Goal: Information Seeking & Learning: Learn about a topic

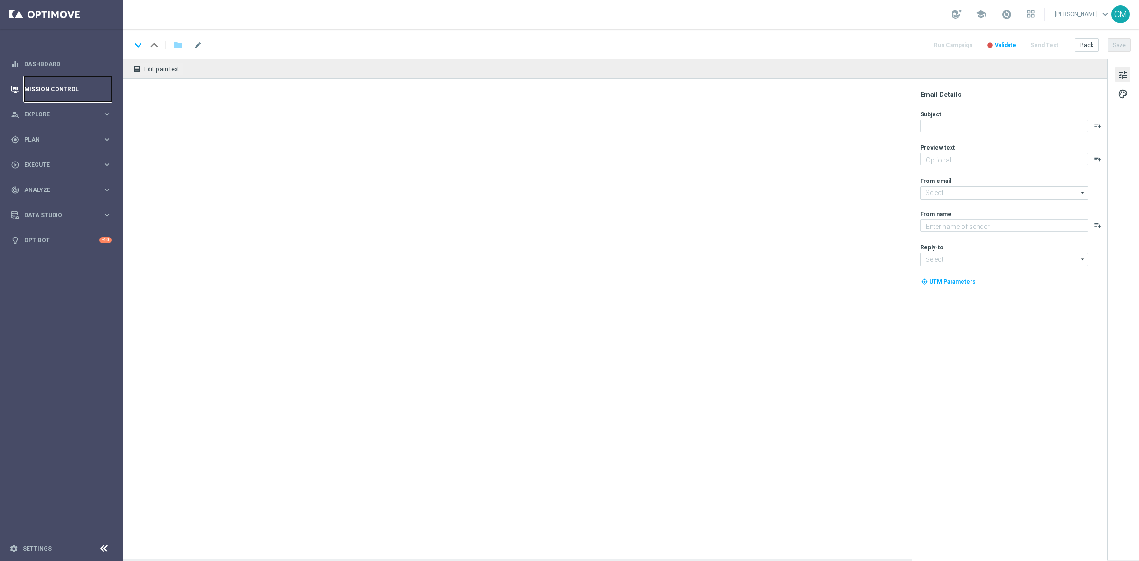
click at [44, 84] on link "Mission Control" at bounding box center [67, 88] width 87 height 25
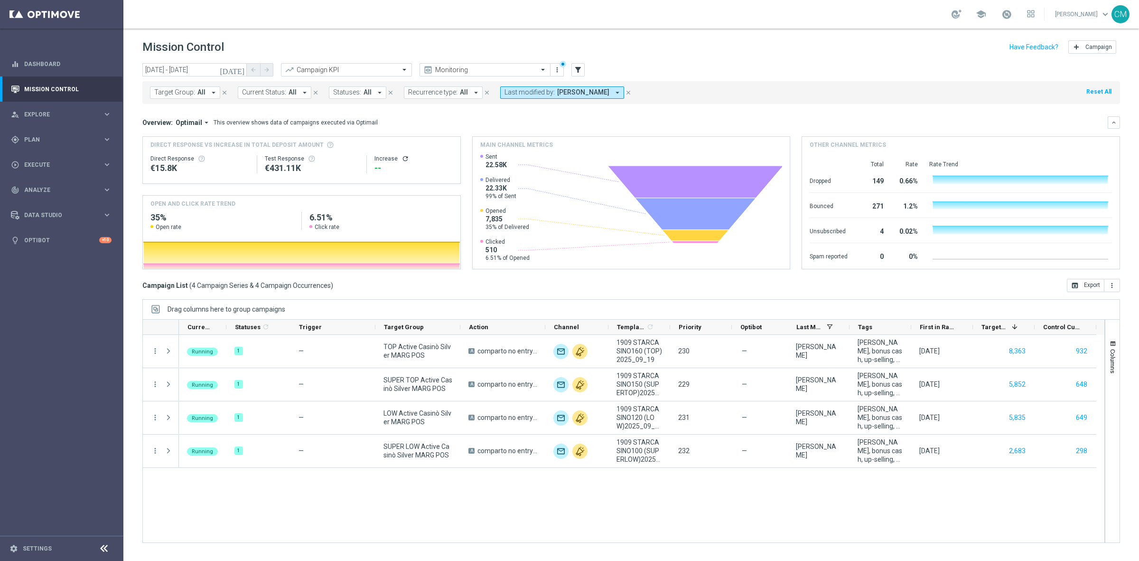
click at [240, 67] on icon "today" at bounding box center [233, 70] width 26 height 9
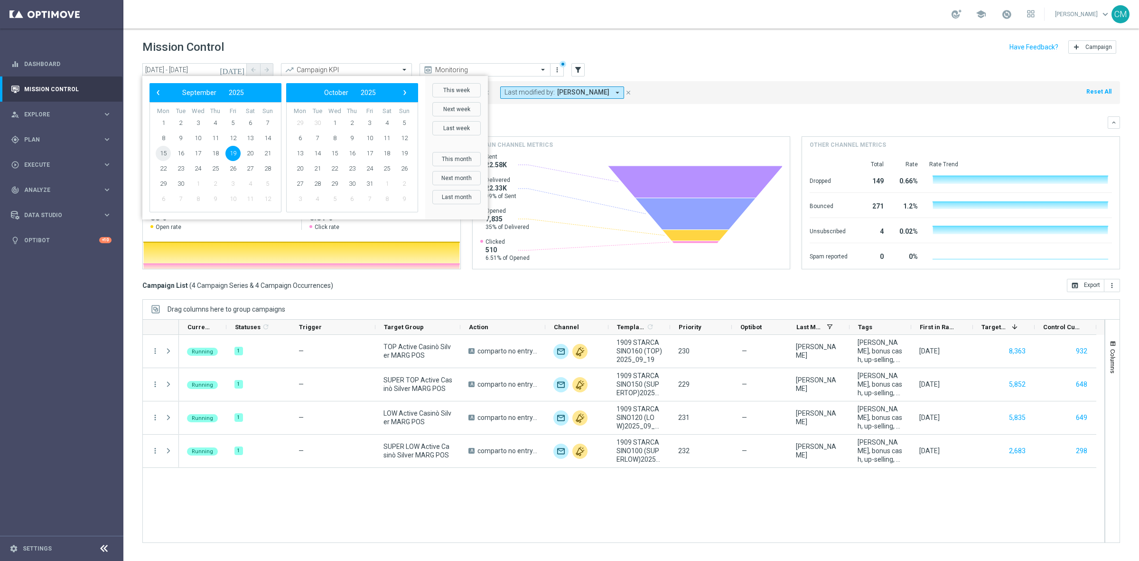
click at [165, 157] on span "15" at bounding box center [163, 153] width 15 height 15
type input "15 Sep 2025 - 15 Sep 2025"
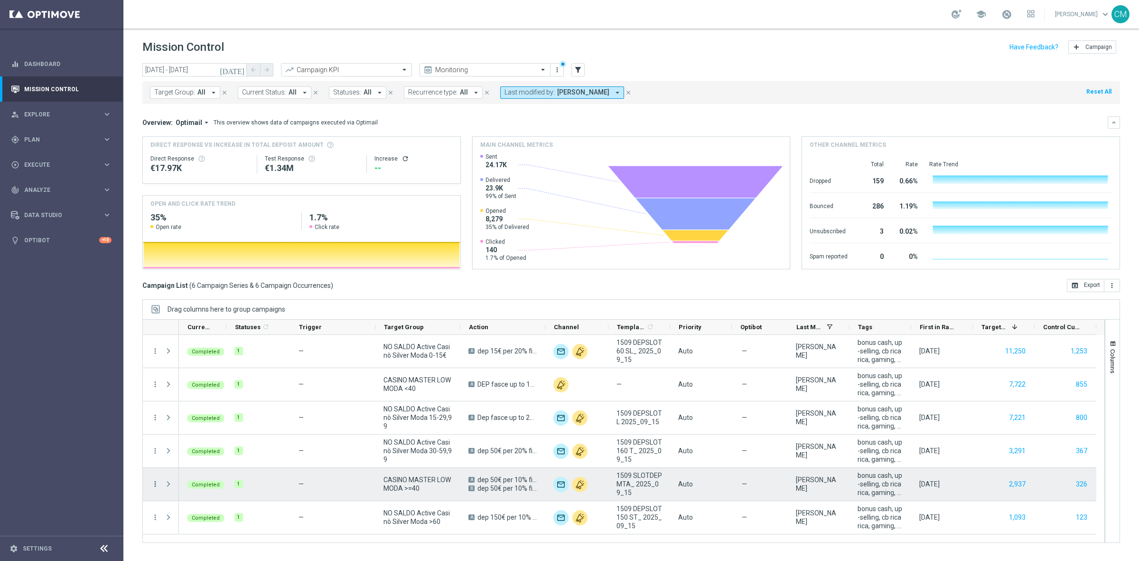
click at [152, 484] on icon "more_vert" at bounding box center [155, 483] width 9 height 9
click at [186, 428] on span "Go to Campaign Analysis" at bounding box center [208, 424] width 68 height 7
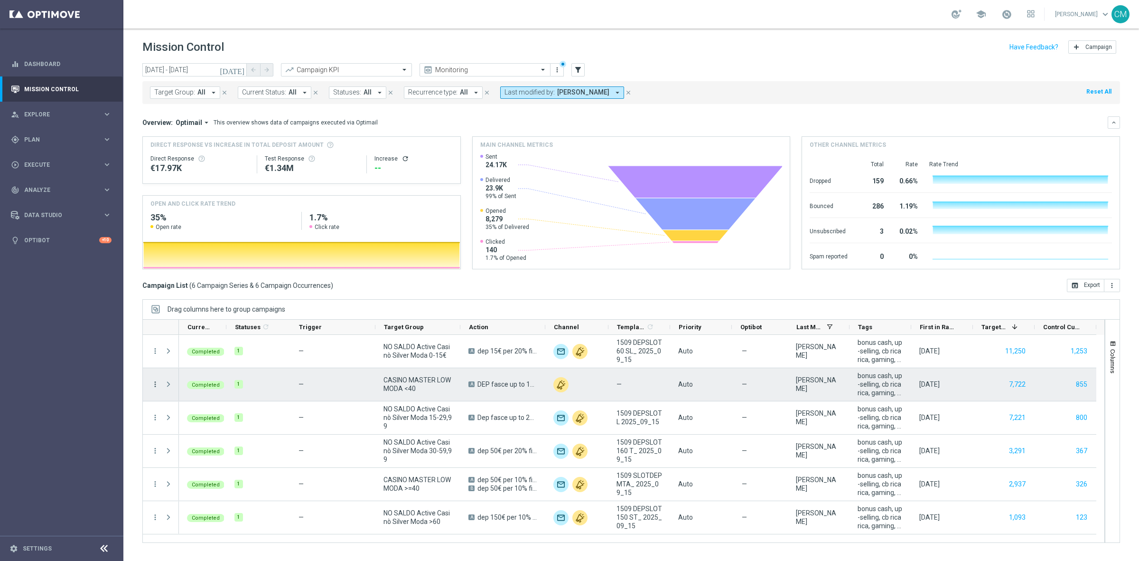
click at [156, 383] on icon "more_vert" at bounding box center [155, 384] width 9 height 9
click at [194, 444] on span "Go to Campaign Analysis" at bounding box center [208, 443] width 68 height 7
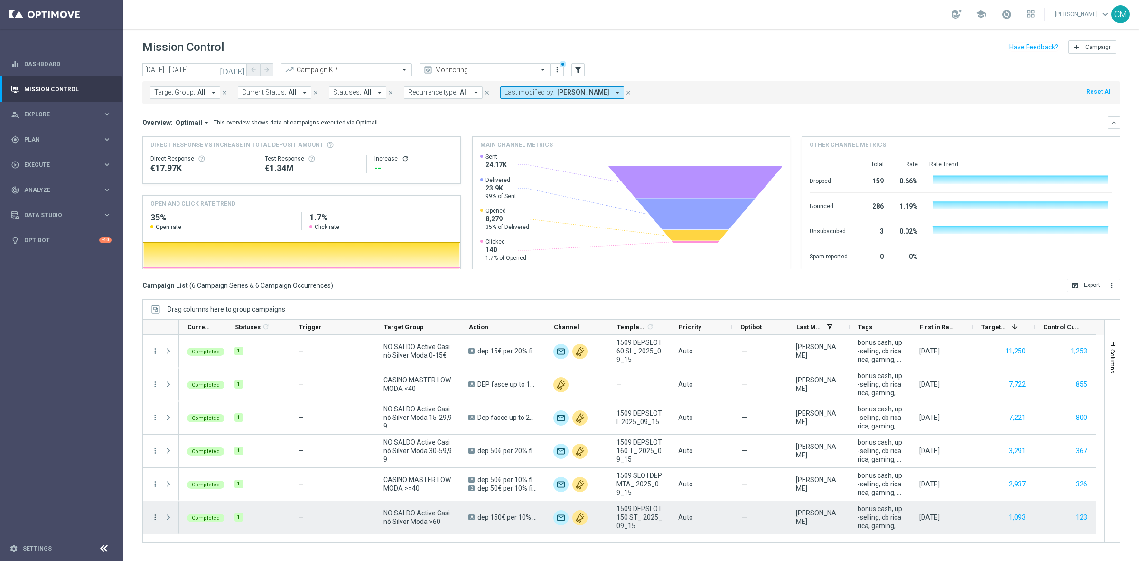
click at [152, 516] on icon "more_vert" at bounding box center [155, 517] width 9 height 9
click at [205, 454] on div "bar_chart Go to Campaign Analysis" at bounding box center [212, 458] width 107 height 13
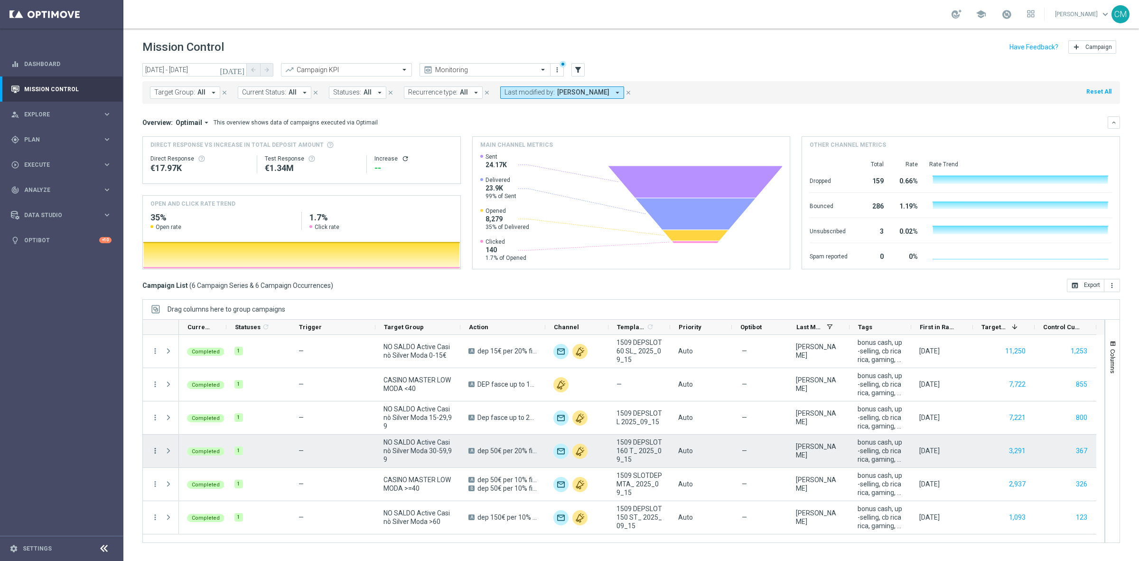
click at [153, 451] on icon "more_vert" at bounding box center [155, 450] width 9 height 9
click at [174, 397] on div "bar_chart Go to Campaign Analysis" at bounding box center [212, 391] width 107 height 13
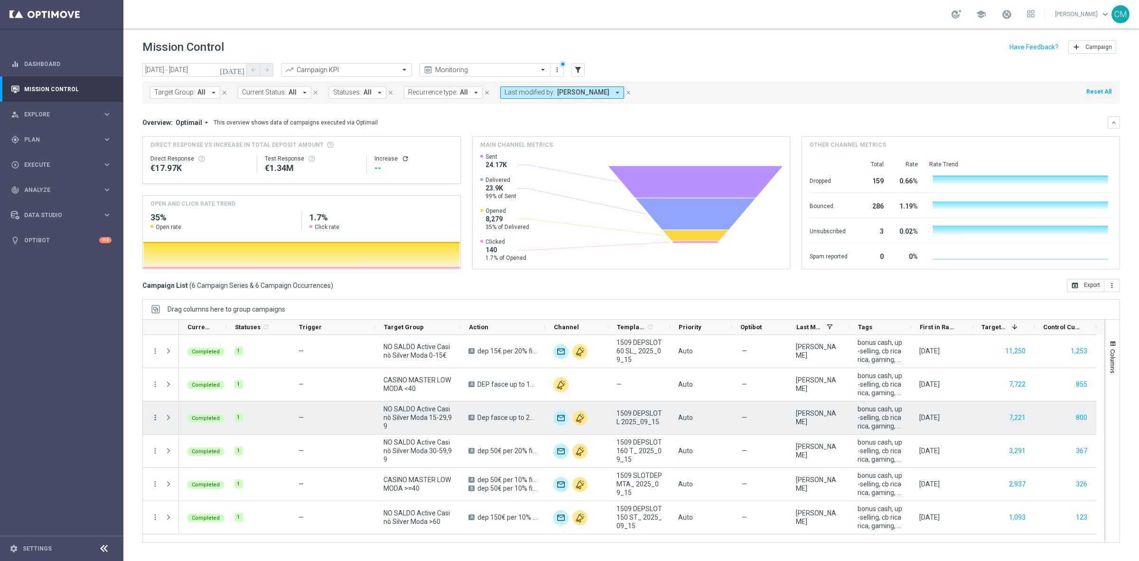
click at [156, 414] on icon "more_vert" at bounding box center [155, 417] width 9 height 9
click at [209, 474] on span "Go to Campaign Analysis" at bounding box center [208, 476] width 68 height 7
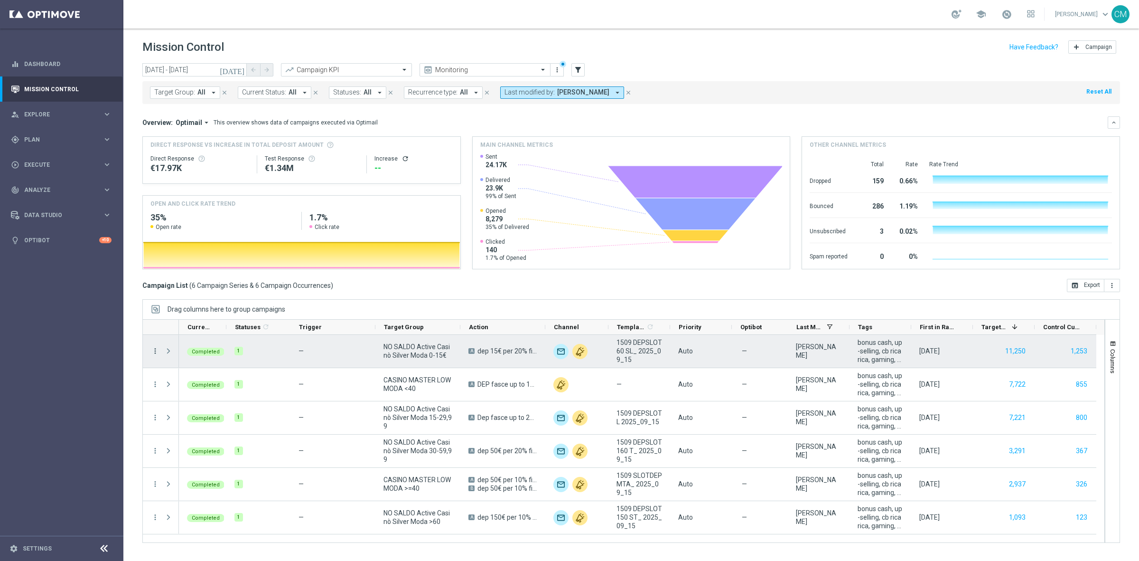
click at [155, 351] on icon "more_vert" at bounding box center [155, 350] width 9 height 9
click at [210, 407] on span "Go to Campaign Analysis" at bounding box center [208, 410] width 68 height 7
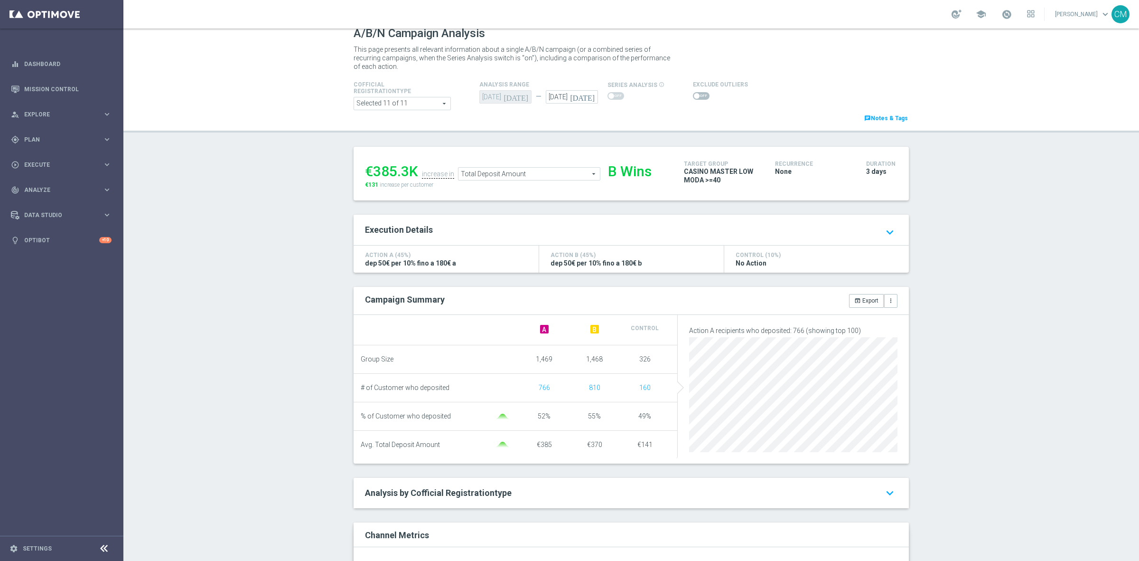
scroll to position [11, 0]
click at [552, 169] on span "Total Deposit Amount" at bounding box center [529, 173] width 141 height 12
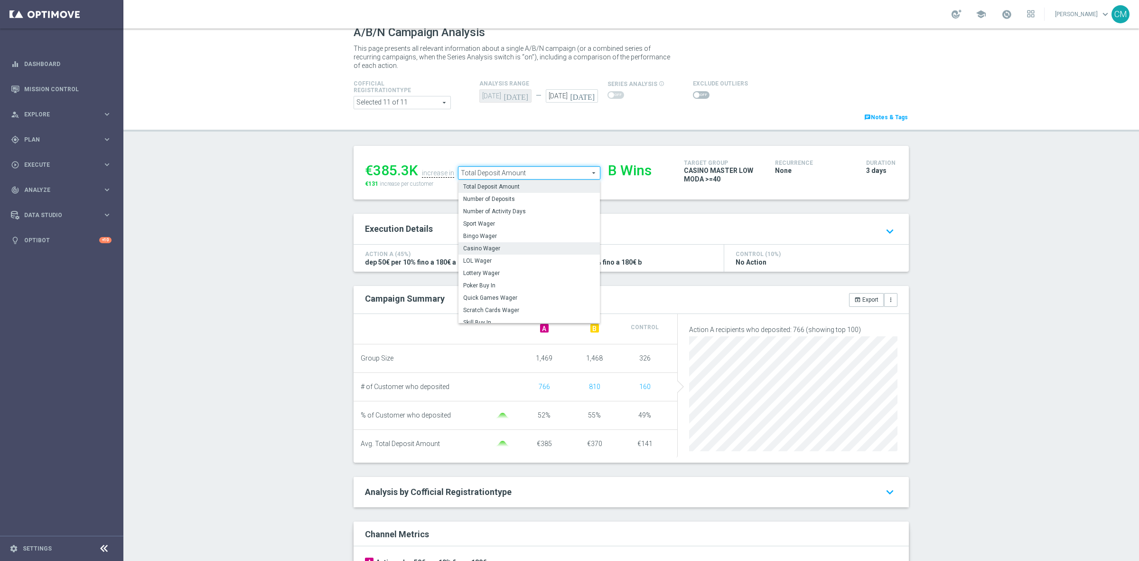
click at [525, 248] on span "Casino Wager" at bounding box center [529, 248] width 132 height 8
type input "Casino Wager"
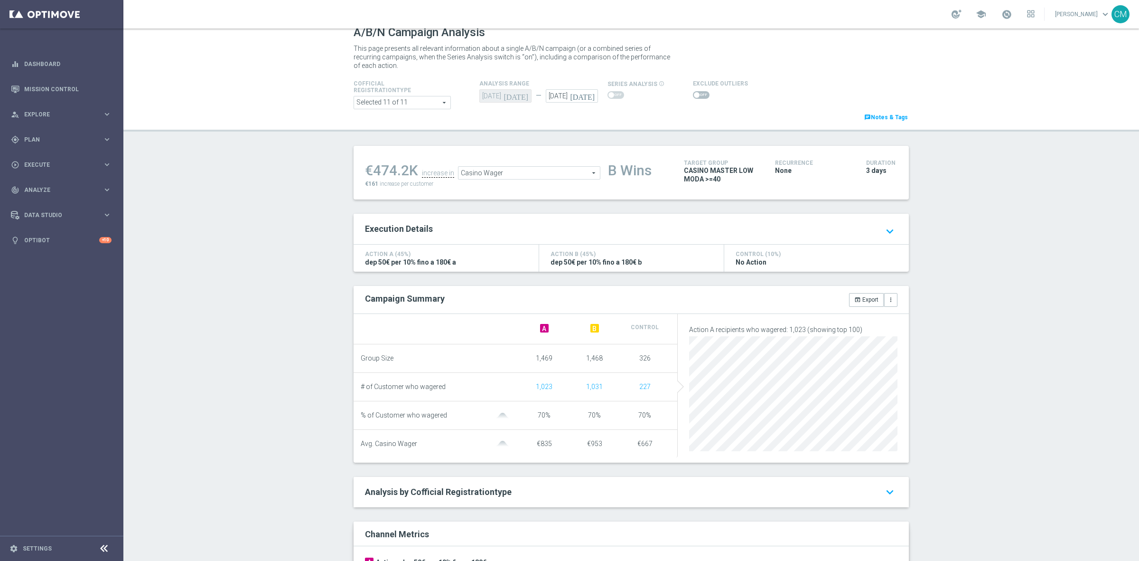
click at [693, 93] on span at bounding box center [701, 95] width 17 height 8
click at [693, 93] on input "checkbox" at bounding box center [701, 95] width 17 height 8
click at [693, 94] on span at bounding box center [701, 95] width 17 height 8
click at [693, 94] on input "checkbox" at bounding box center [701, 95] width 17 height 8
checkbox input "false"
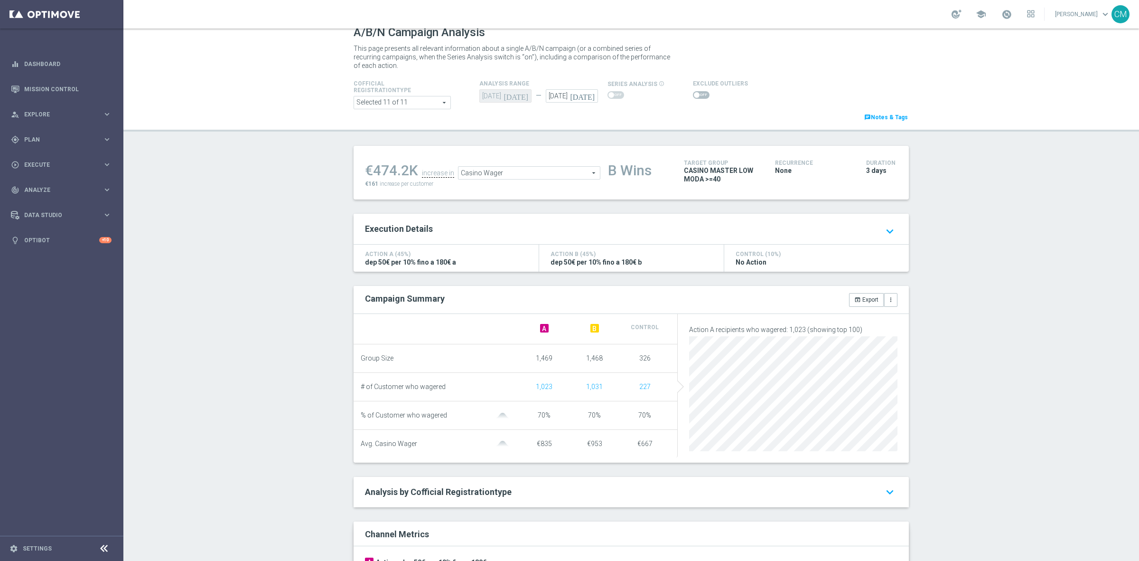
click at [556, 173] on span "Casino Wager" at bounding box center [529, 173] width 141 height 12
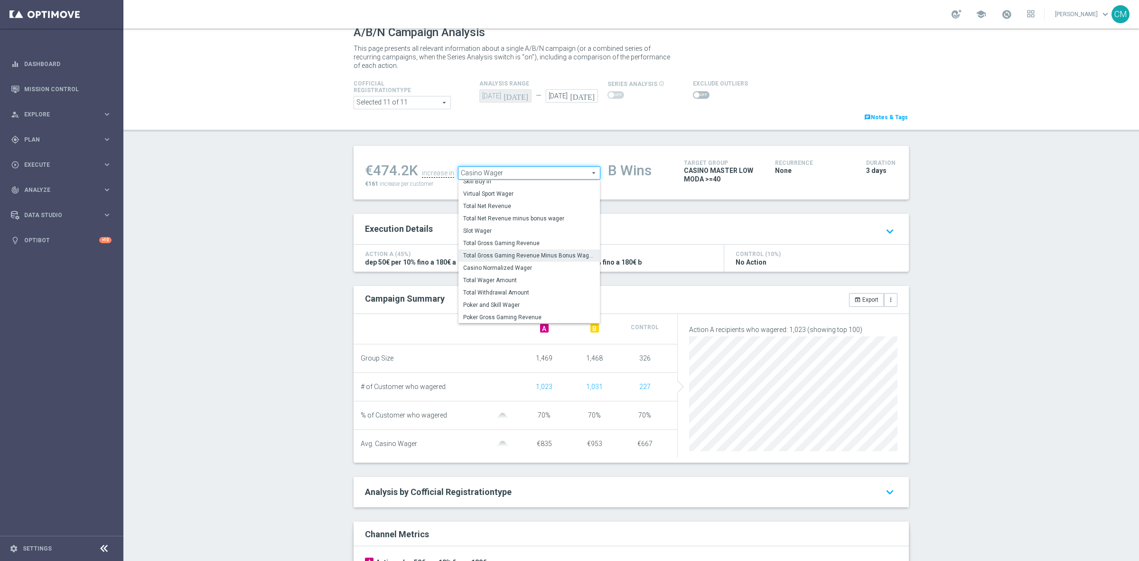
click at [539, 253] on span "Total Gross Gaming Revenue Minus Bonus Wagared" at bounding box center [529, 256] width 132 height 8
type input "Total Gross Gaming Revenue Minus Bonus Wagared"
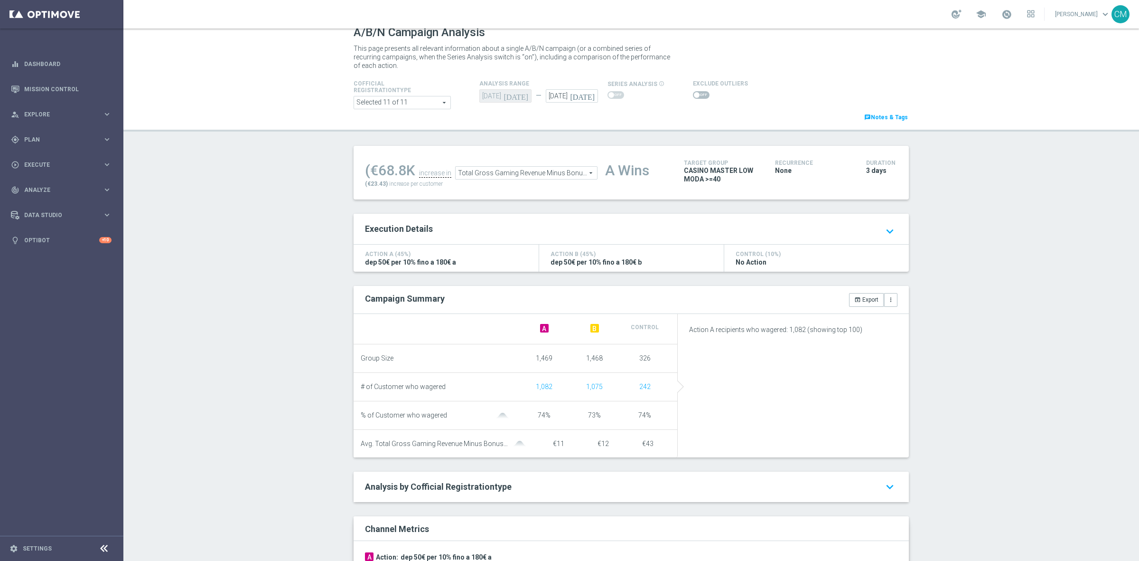
click at [693, 97] on span at bounding box center [701, 95] width 17 height 8
click at [693, 97] on input "checkbox" at bounding box center [701, 95] width 17 height 8
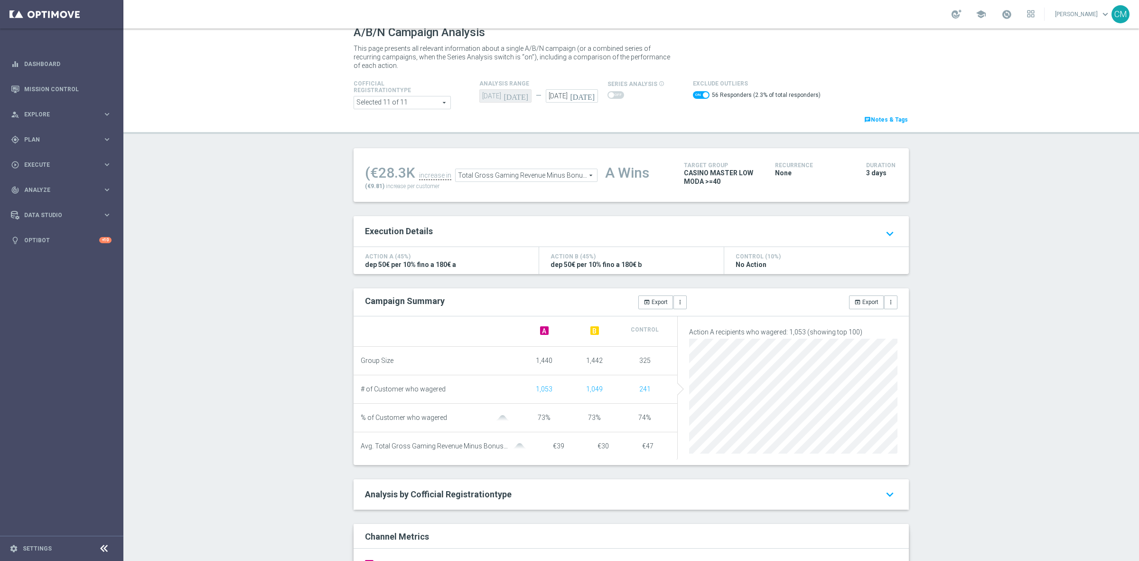
click at [693, 97] on span at bounding box center [701, 95] width 17 height 8
click at [693, 97] on input "checkbox" at bounding box center [701, 95] width 17 height 8
checkbox input "false"
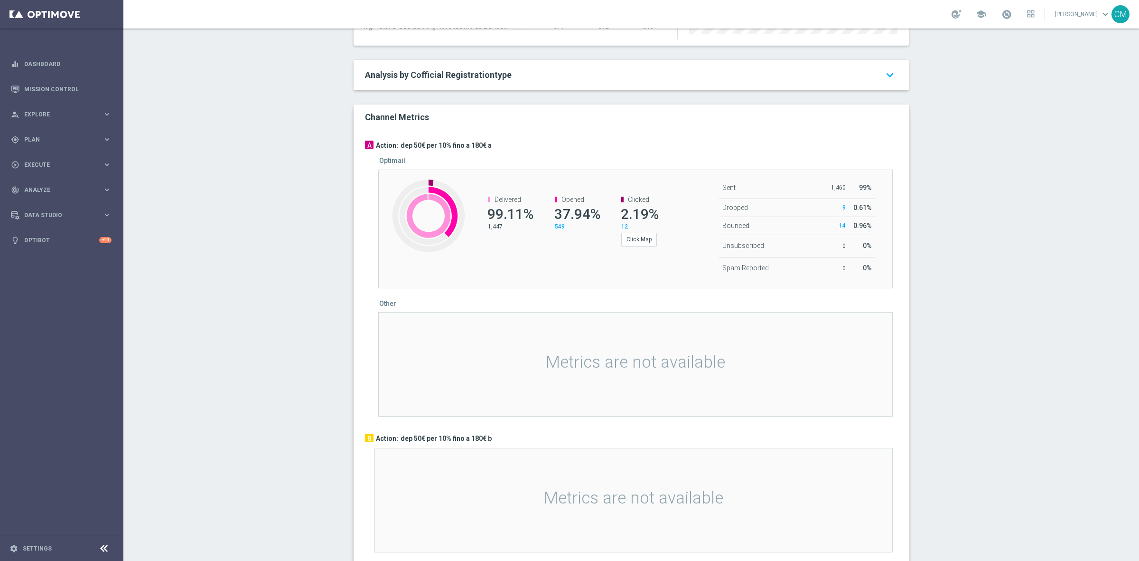
scroll to position [84, 0]
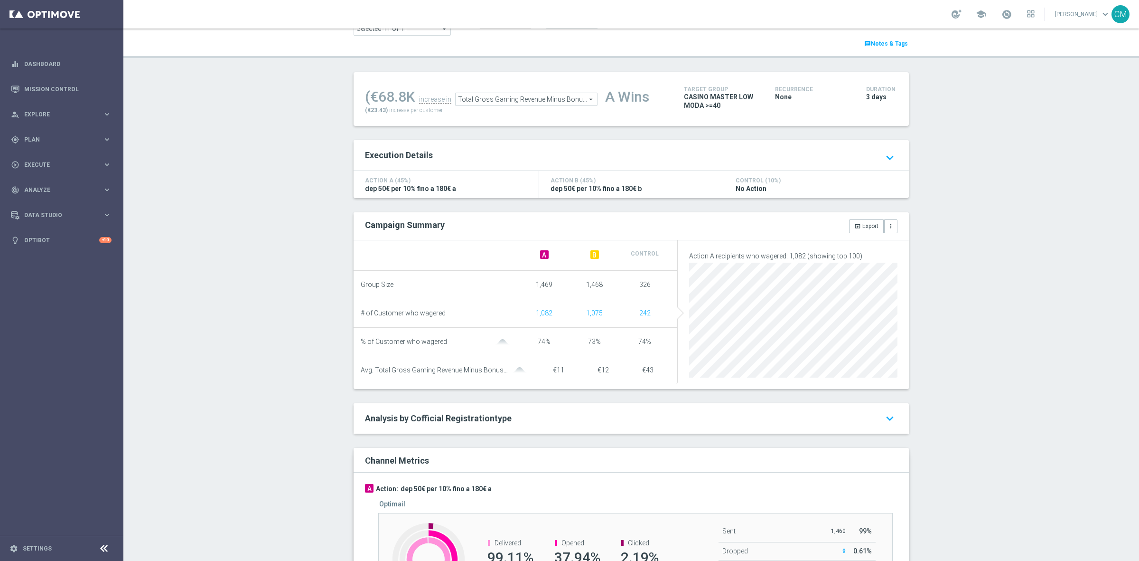
click at [523, 98] on span "Total Gross Gaming Revenue Minus Bonus Wagared" at bounding box center [526, 99] width 141 height 12
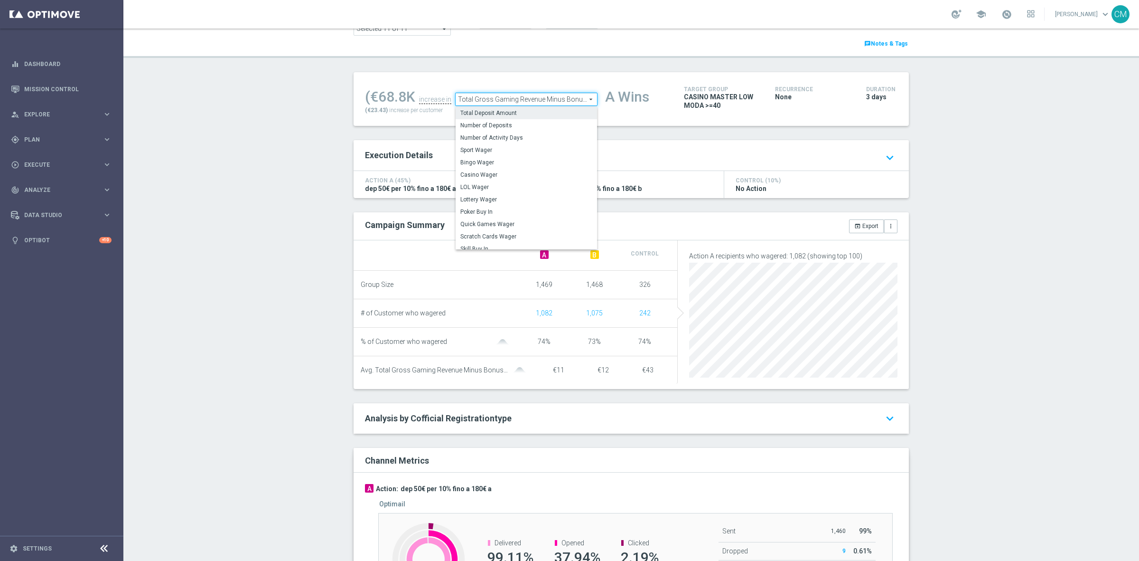
click at [501, 114] on span "Total Deposit Amount" at bounding box center [526, 113] width 132 height 8
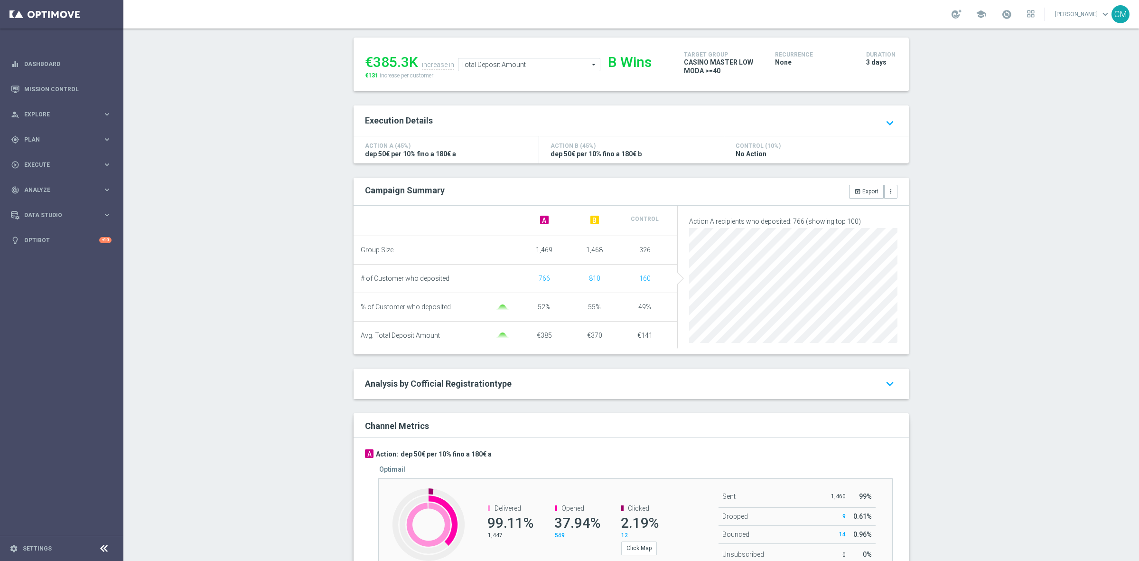
scroll to position [119, 0]
click at [496, 63] on span "Total Deposit Amount" at bounding box center [529, 64] width 141 height 12
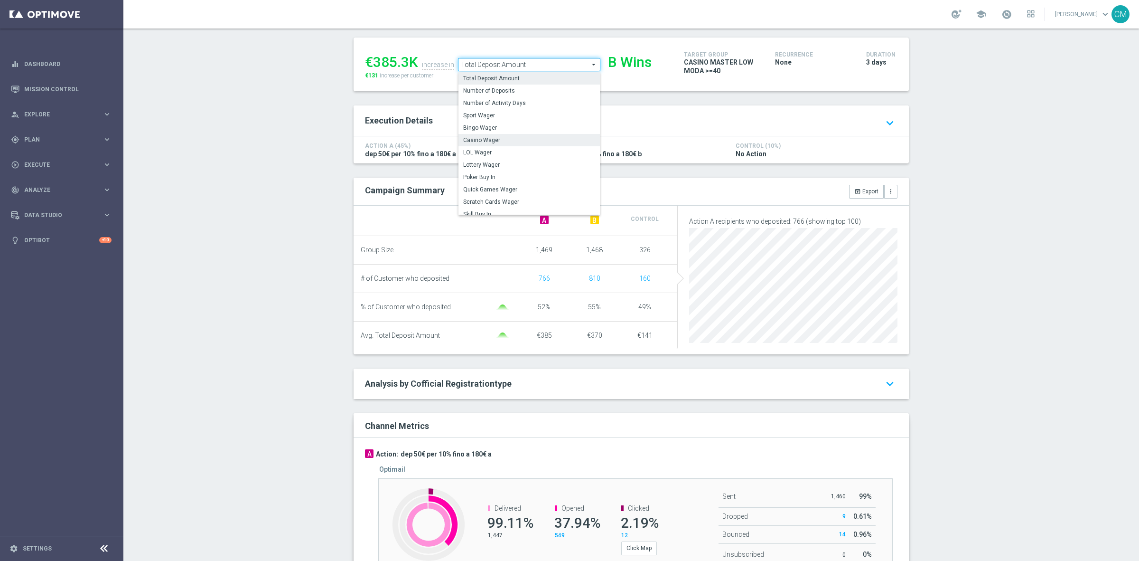
click at [513, 137] on span "Casino Wager" at bounding box center [529, 140] width 132 height 8
type input "Casino Wager"
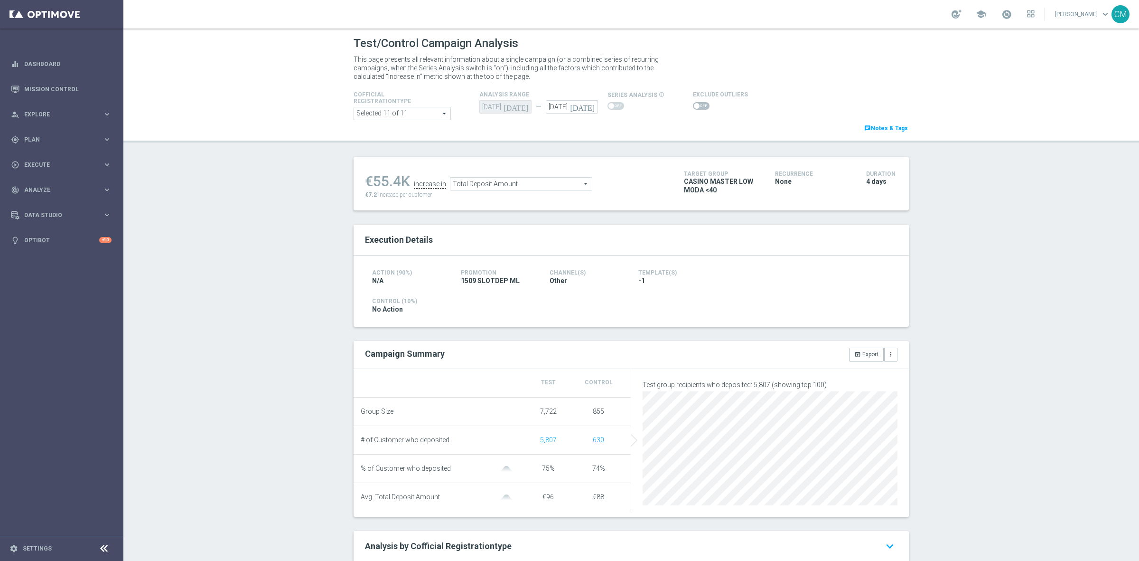
click at [694, 108] on span at bounding box center [697, 106] width 6 height 6
click at [693, 108] on input "checkbox" at bounding box center [701, 106] width 17 height 8
click at [693, 107] on span at bounding box center [701, 106] width 17 height 8
click at [693, 107] on input "checkbox" at bounding box center [701, 106] width 17 height 8
checkbox input "false"
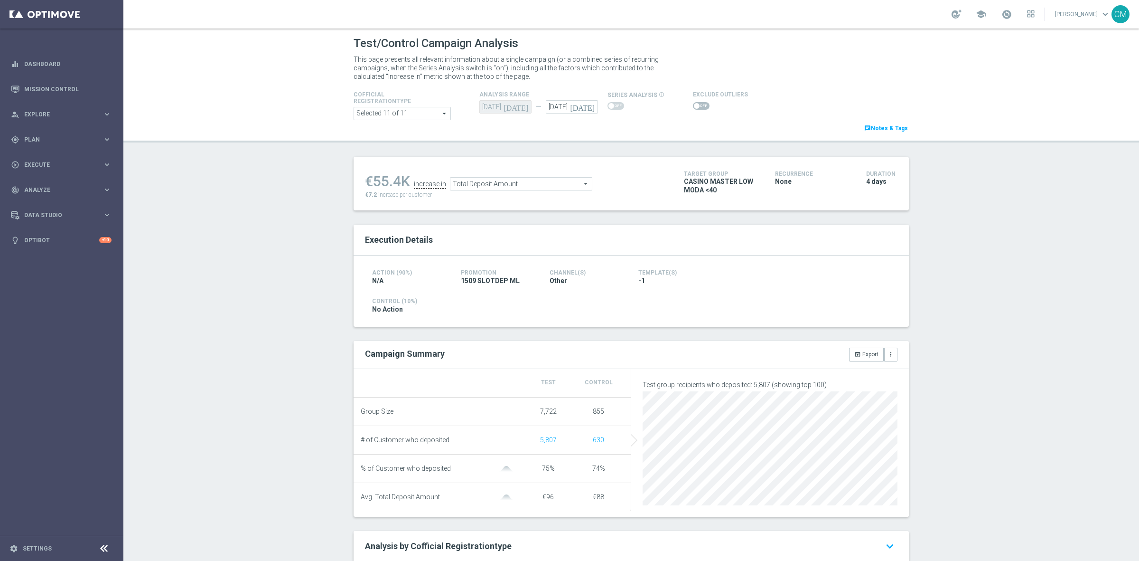
click at [523, 183] on span "Total Deposit Amount" at bounding box center [520, 184] width 141 height 12
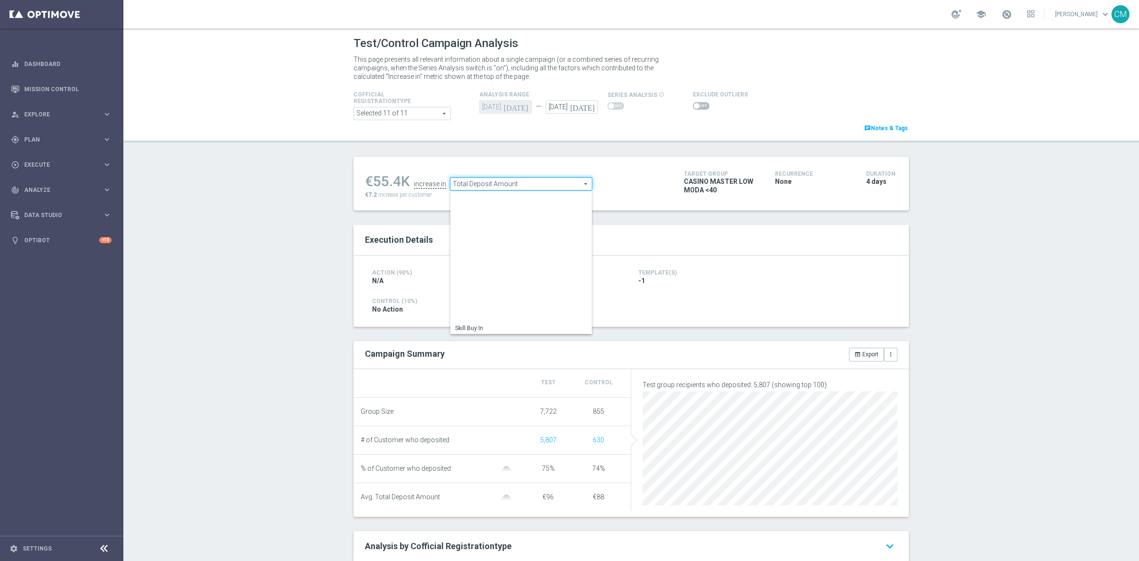
scroll to position [136, 0]
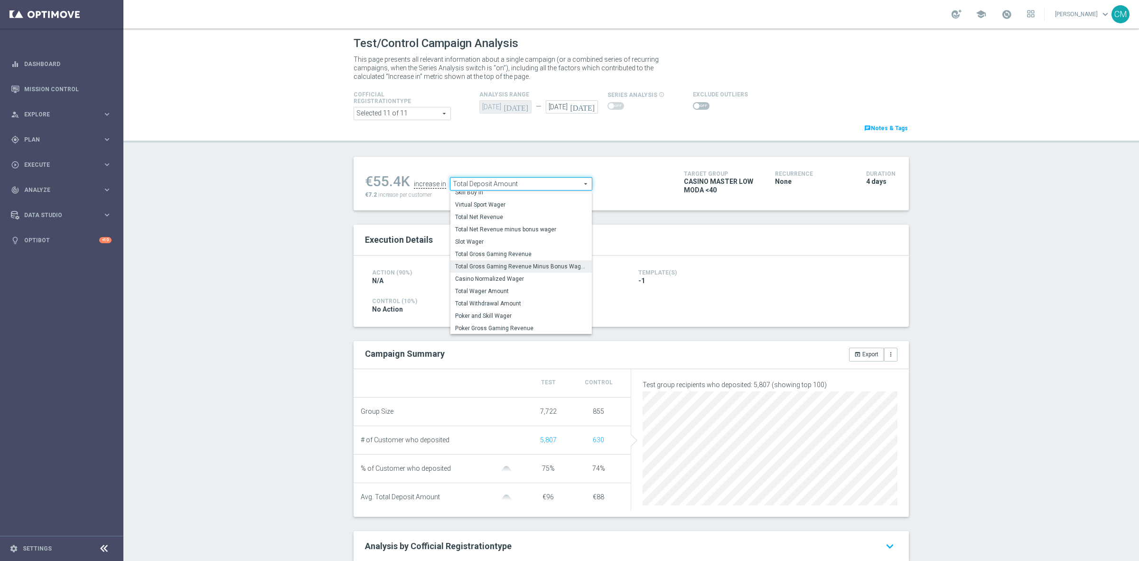
click at [532, 264] on span "Total Gross Gaming Revenue Minus Bonus Wagared" at bounding box center [521, 266] width 132 height 8
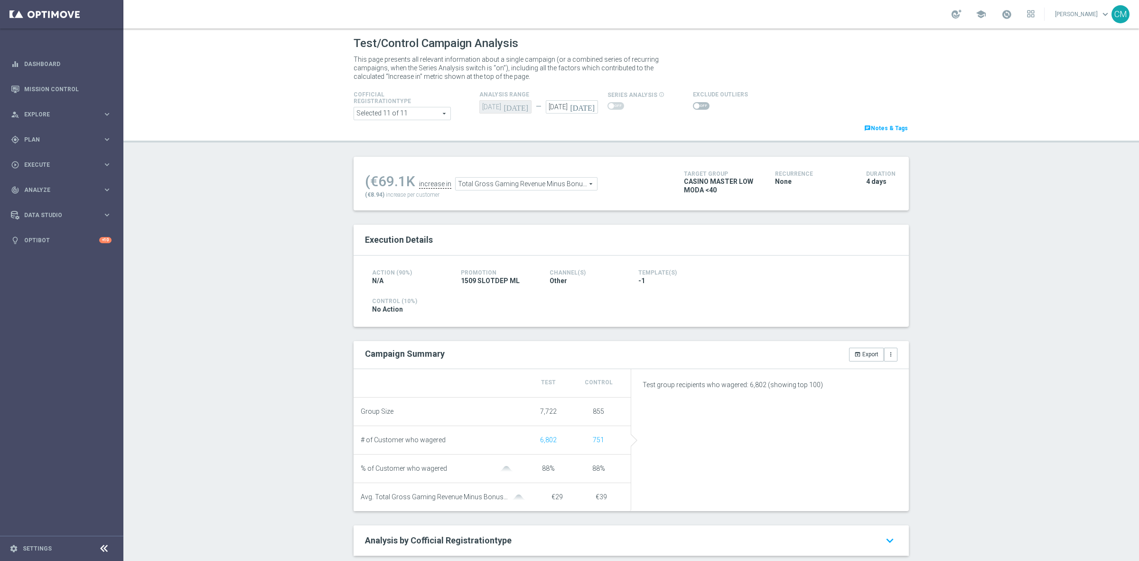
scroll to position [4, 0]
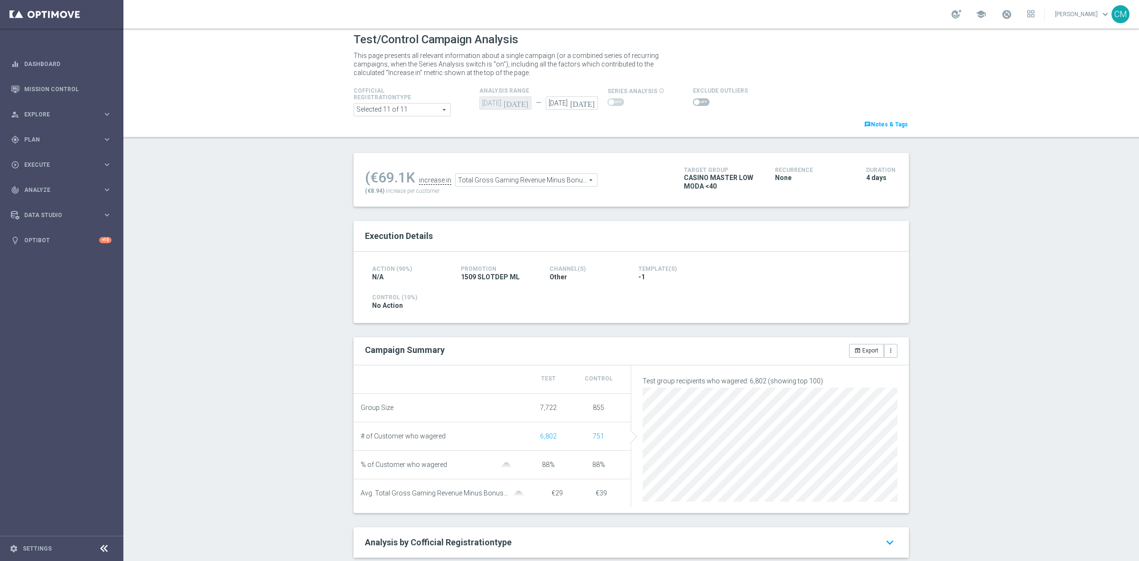
click at [516, 177] on span "Total Gross Gaming Revenue Minus Bonus Wagared" at bounding box center [526, 180] width 141 height 12
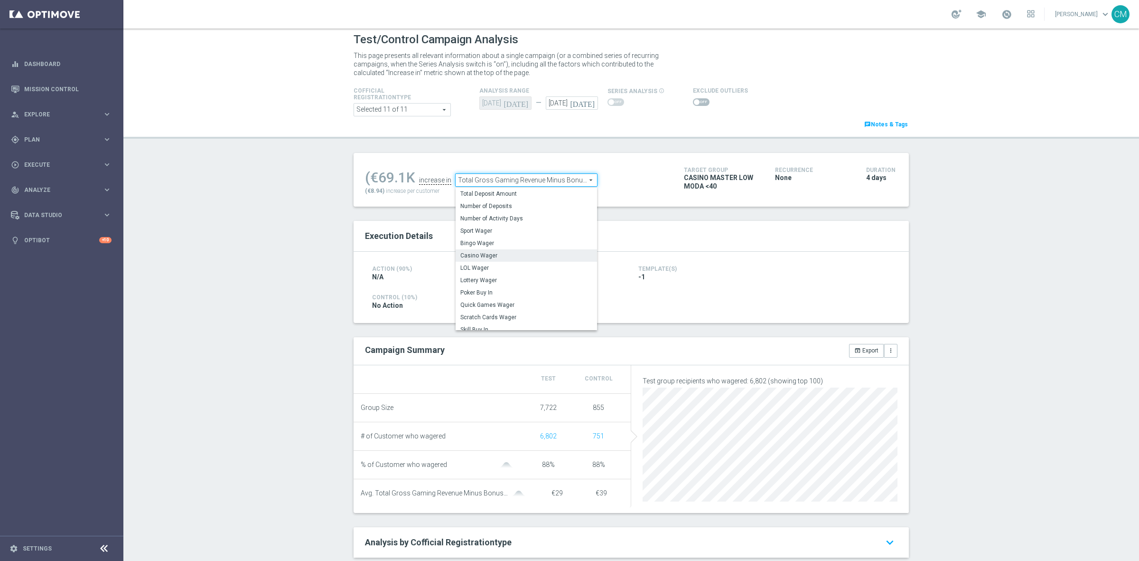
click at [489, 257] on span "Casino Wager" at bounding box center [526, 256] width 132 height 8
type input "Casino Wager"
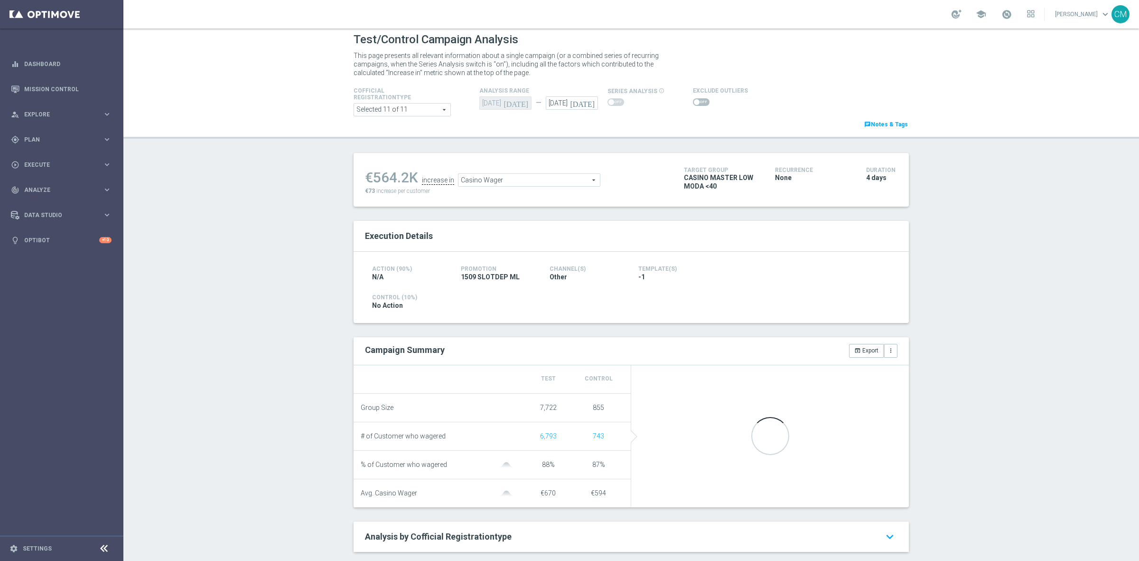
click at [711, 97] on div at bounding box center [720, 101] width 55 height 11
click at [694, 99] on span at bounding box center [697, 102] width 6 height 6
click at [693, 98] on input "checkbox" at bounding box center [701, 102] width 17 height 8
click at [693, 103] on span at bounding box center [701, 102] width 17 height 8
click at [693, 103] on input "checkbox" at bounding box center [701, 102] width 17 height 8
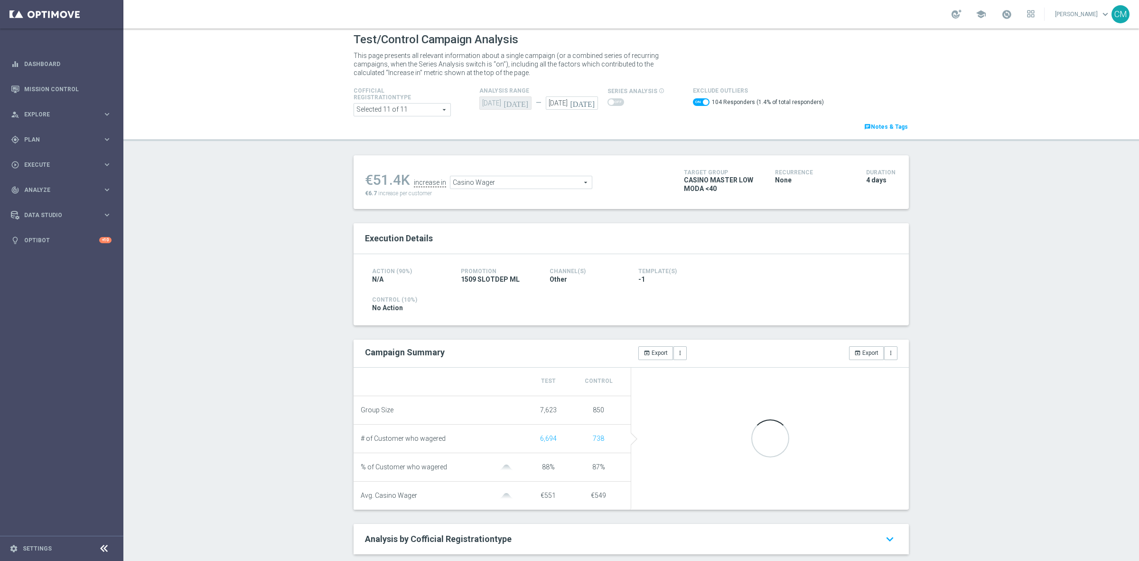
checkbox input "false"
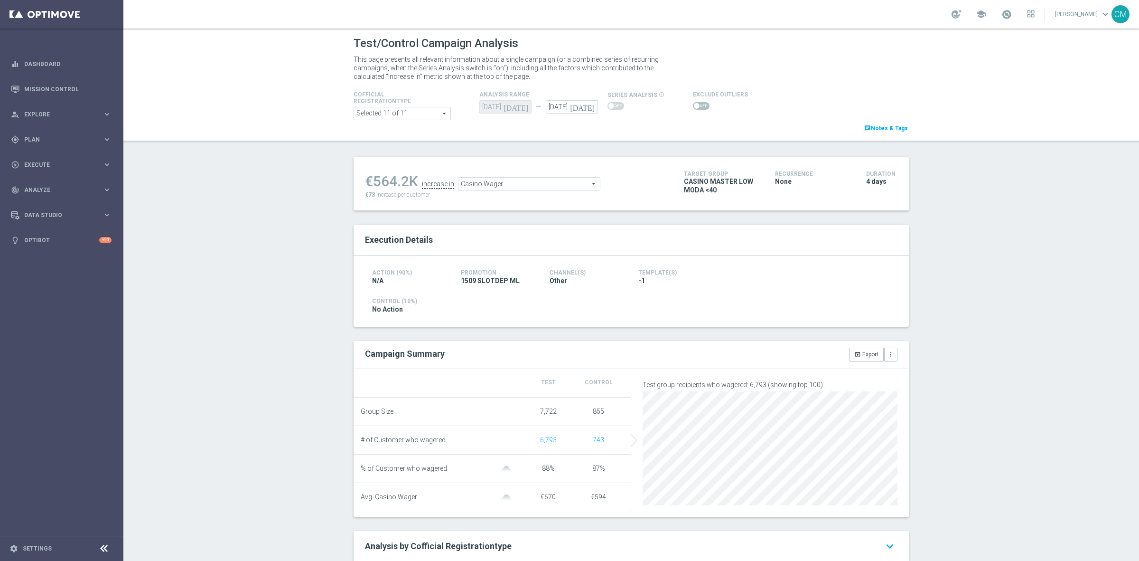
click at [529, 181] on span "Casino Wager" at bounding box center [529, 184] width 141 height 12
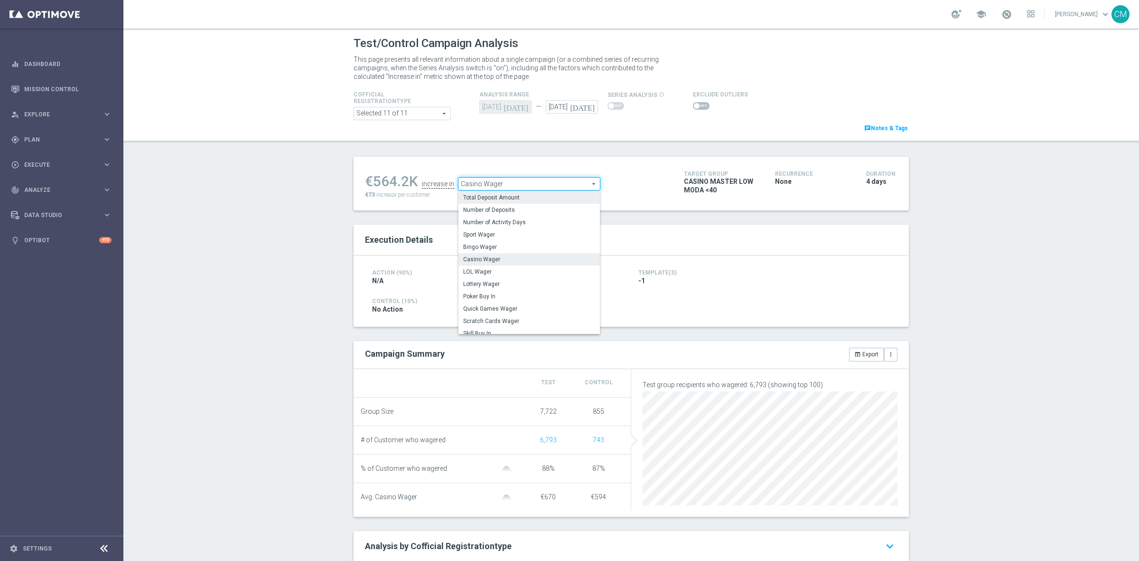
click at [523, 201] on span "Total Deposit Amount" at bounding box center [529, 198] width 132 height 8
type input "Total Deposit Amount"
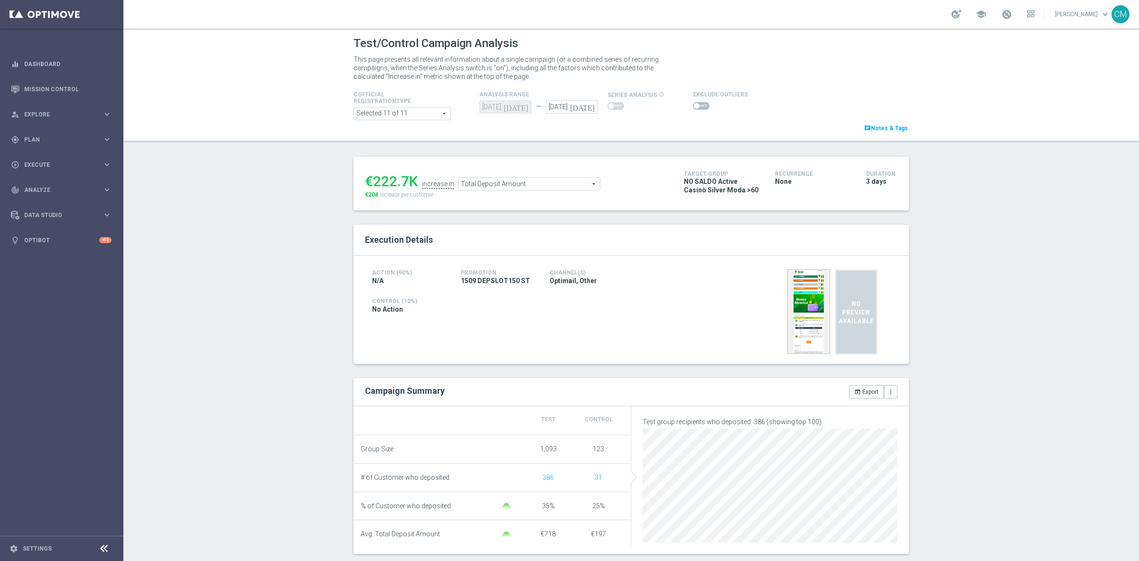
click at [515, 183] on span "Total Deposit Amount" at bounding box center [529, 184] width 141 height 12
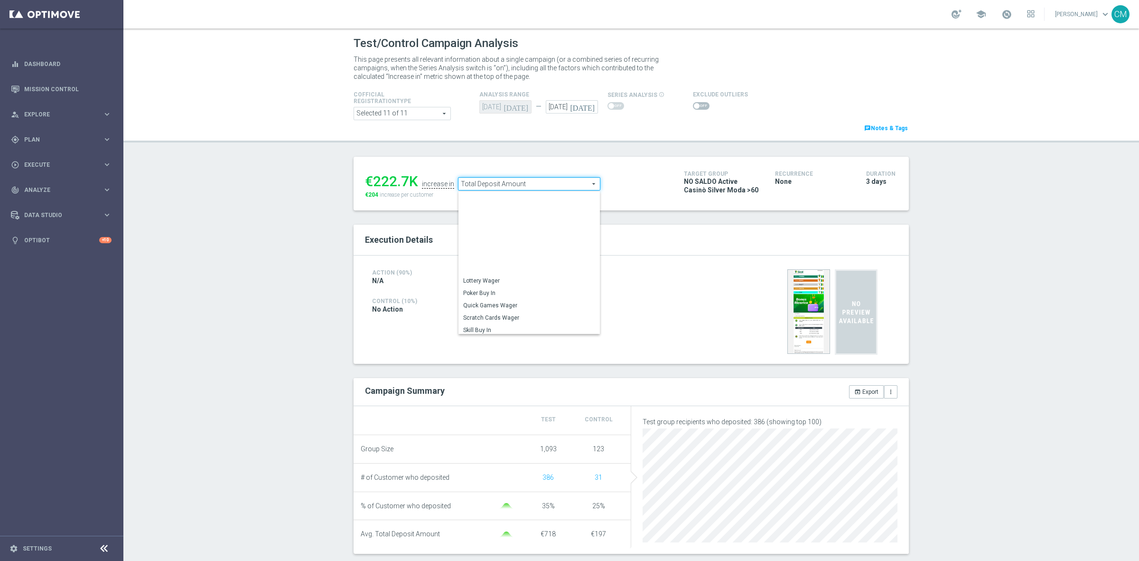
scroll to position [136, 0]
click at [531, 265] on span "Total Gross Gaming Revenue Minus Bonus Wagared" at bounding box center [529, 266] width 132 height 8
type input "Total Gross Gaming Revenue Minus Bonus Wagared"
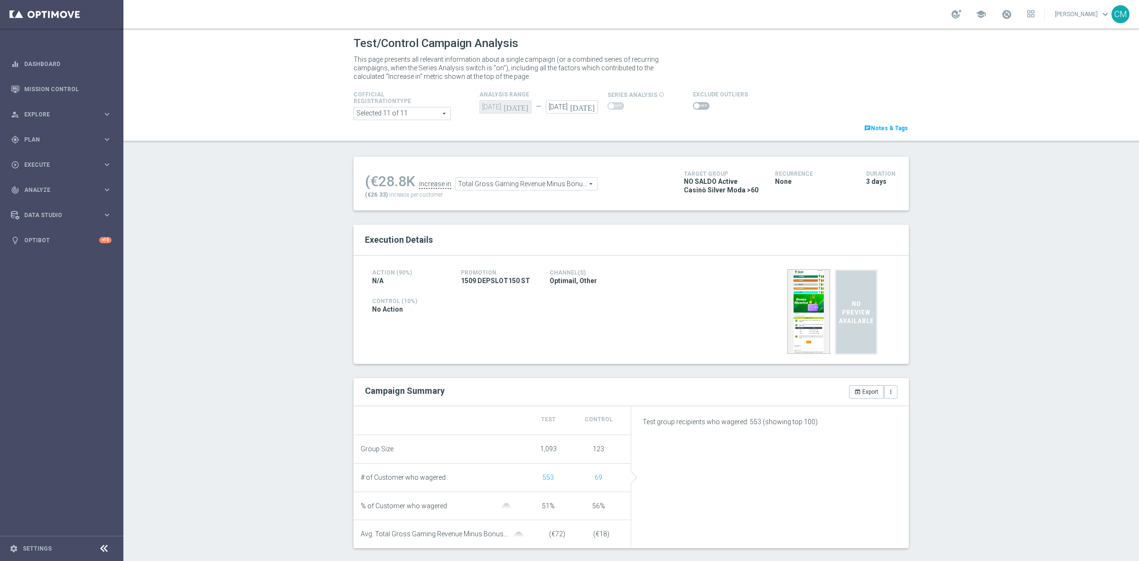
click at [696, 111] on div at bounding box center [720, 105] width 55 height 11
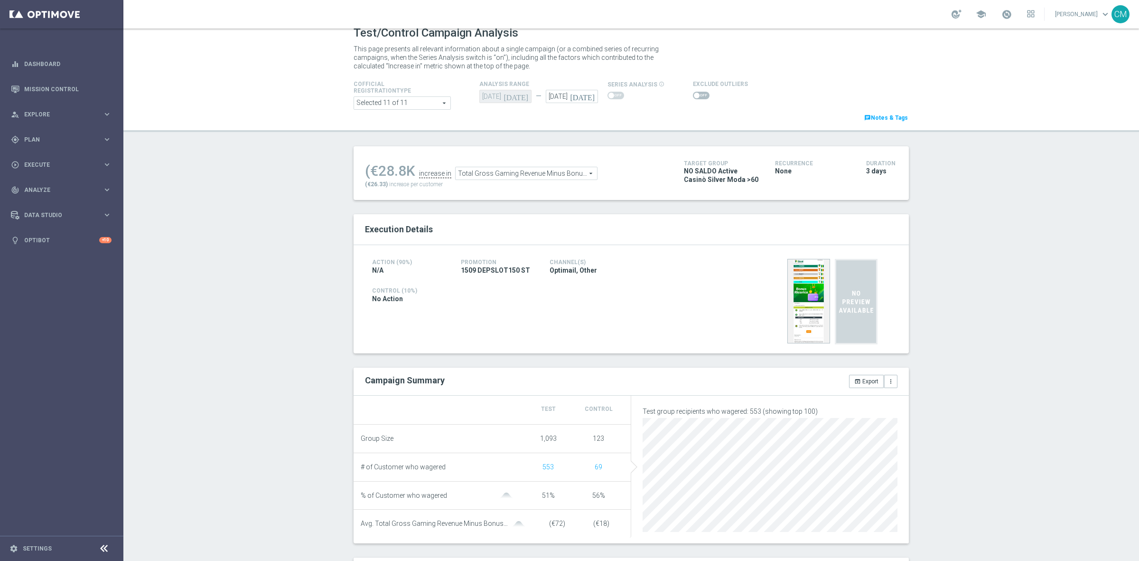
click at [694, 96] on span at bounding box center [697, 96] width 6 height 6
click at [693, 96] on input "checkbox" at bounding box center [701, 96] width 17 height 8
click at [693, 94] on span at bounding box center [701, 96] width 17 height 8
click at [693, 94] on input "checkbox" at bounding box center [701, 96] width 17 height 8
checkbox input "false"
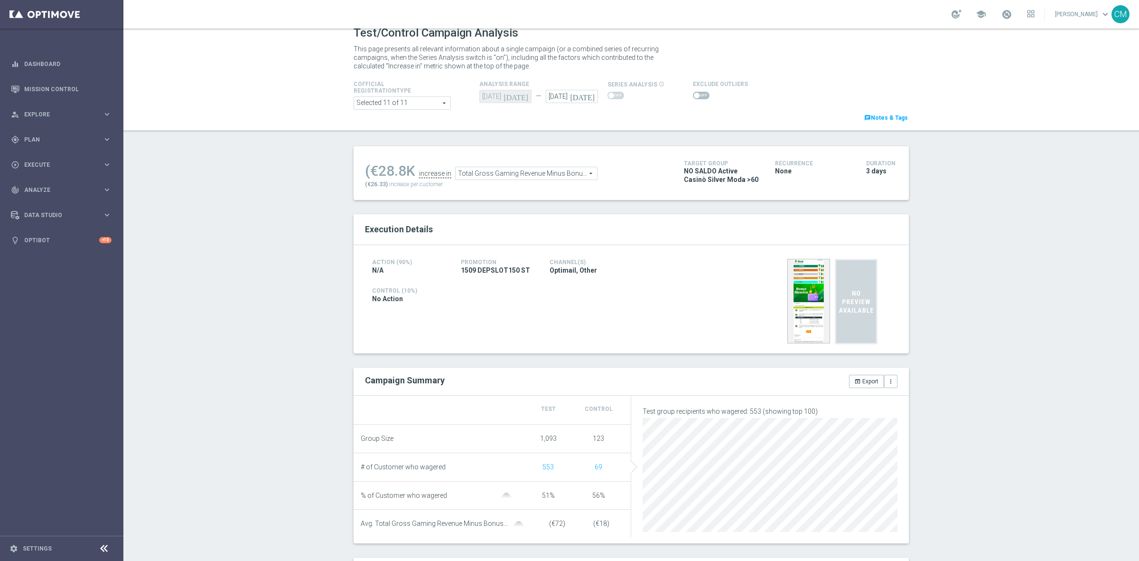
click at [558, 174] on span "Total Gross Gaming Revenue Minus Bonus Wagared" at bounding box center [526, 173] width 141 height 12
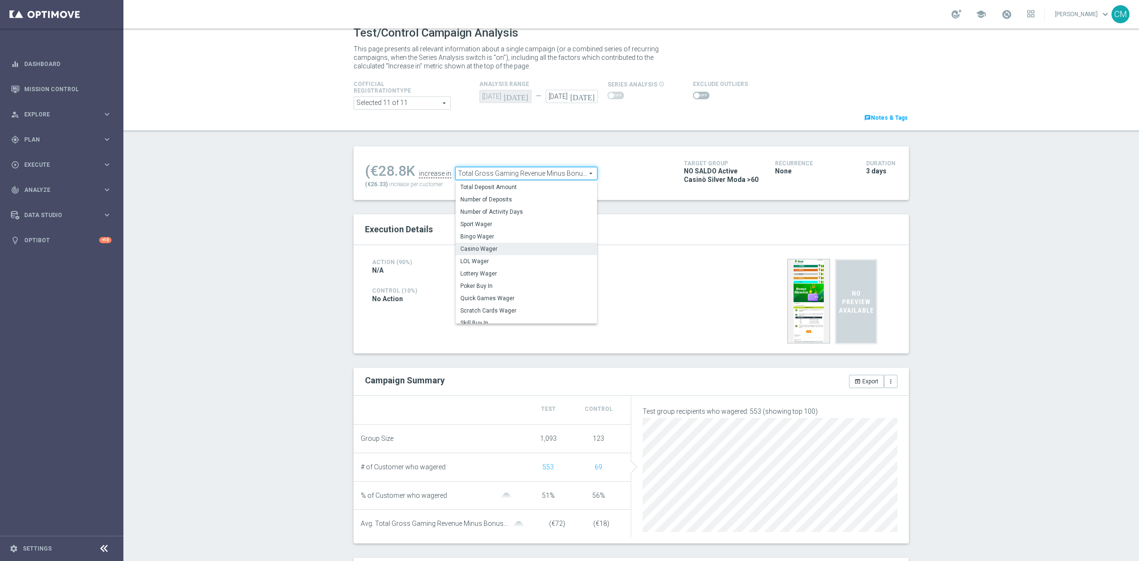
click at [519, 247] on span "Casino Wager" at bounding box center [526, 249] width 132 height 8
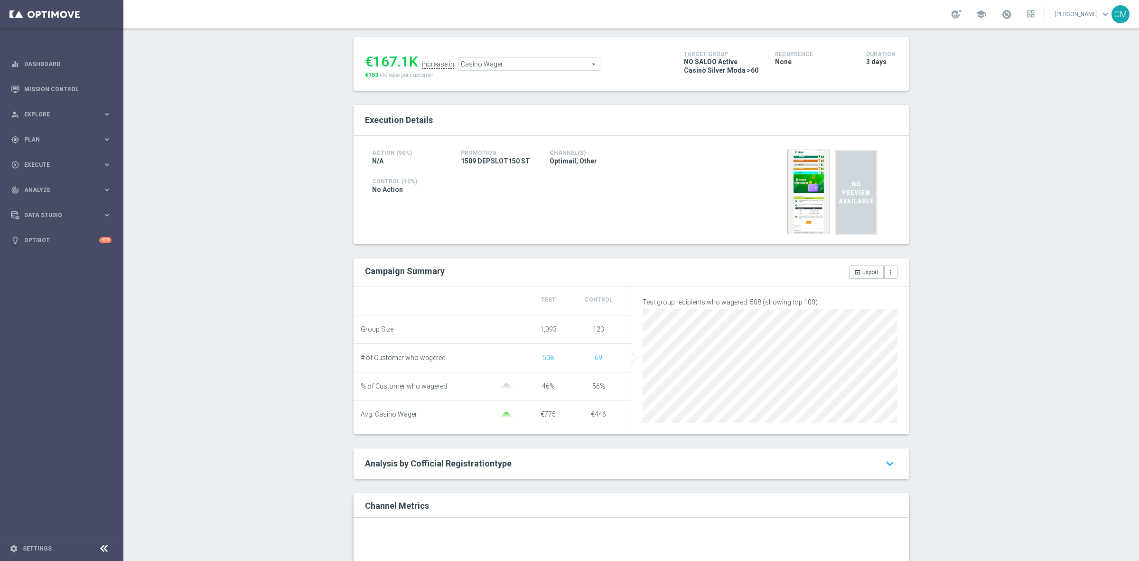
scroll to position [96, 0]
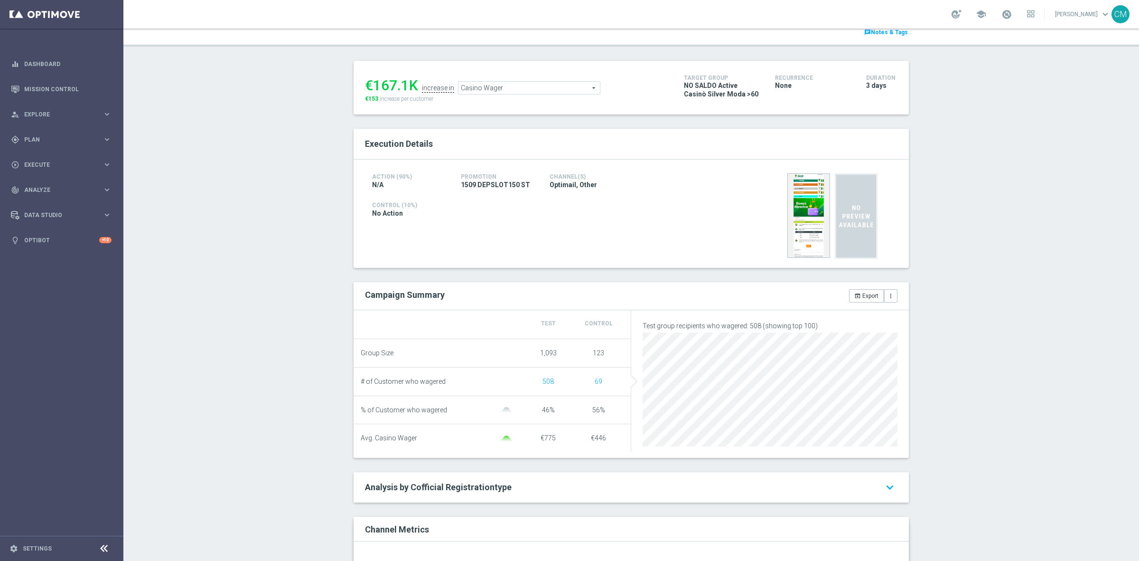
click at [467, 90] on span "Casino Wager" at bounding box center [529, 88] width 141 height 12
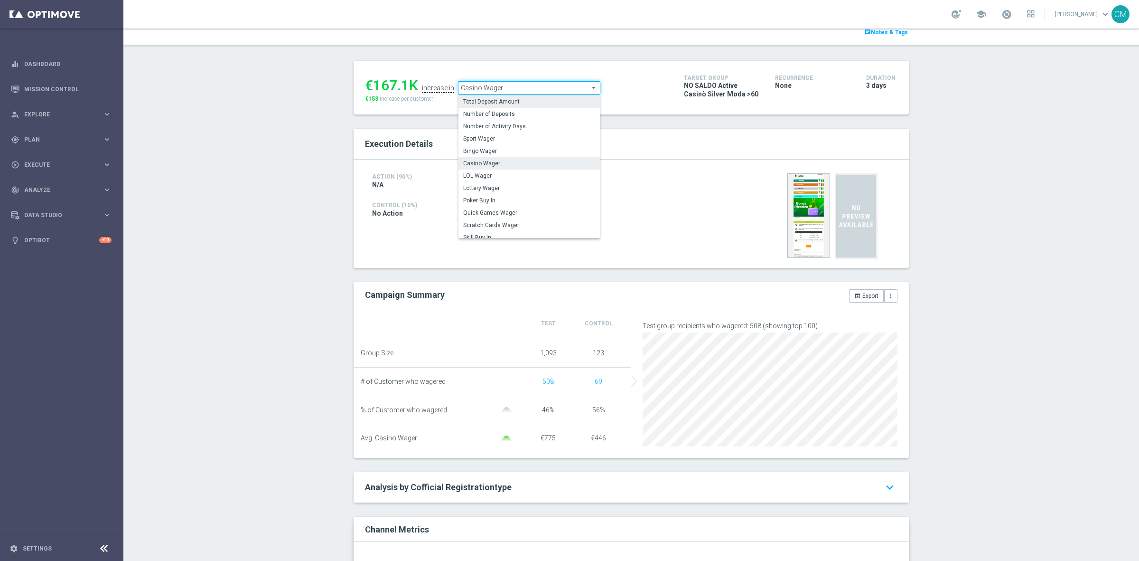
click at [477, 105] on span "Total Deposit Amount" at bounding box center [529, 102] width 132 height 8
type input "Total Deposit Amount"
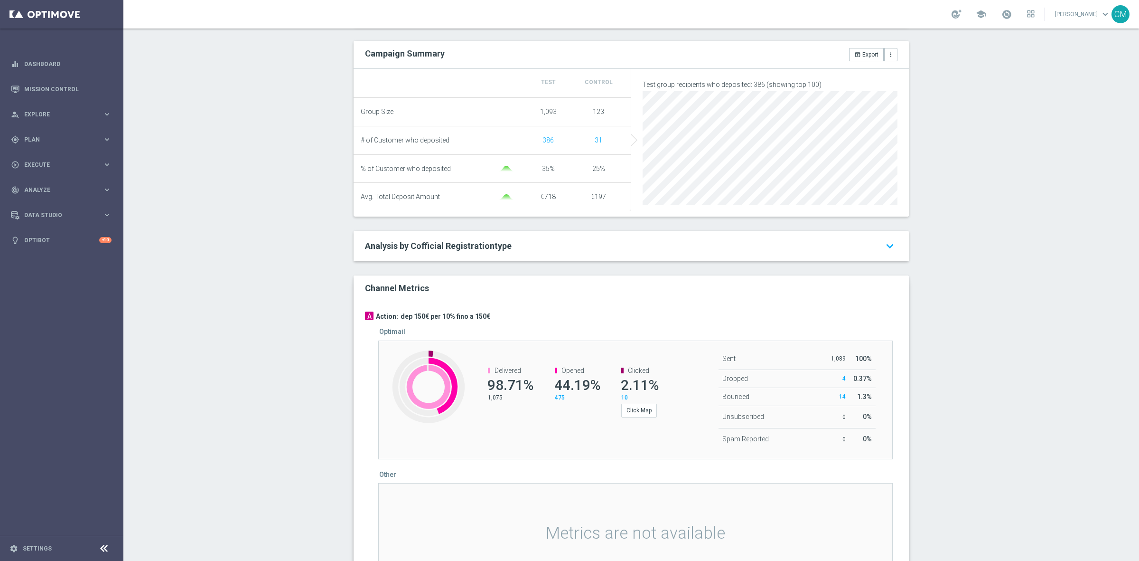
scroll to position [351, 0]
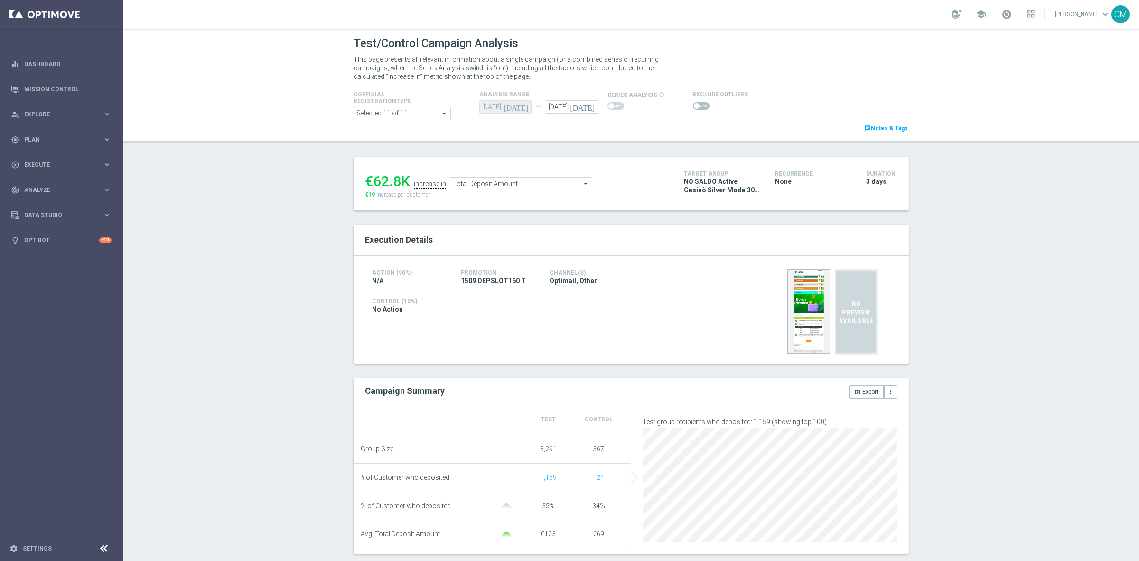
click at [538, 180] on span "Total Deposit Amount" at bounding box center [520, 184] width 141 height 12
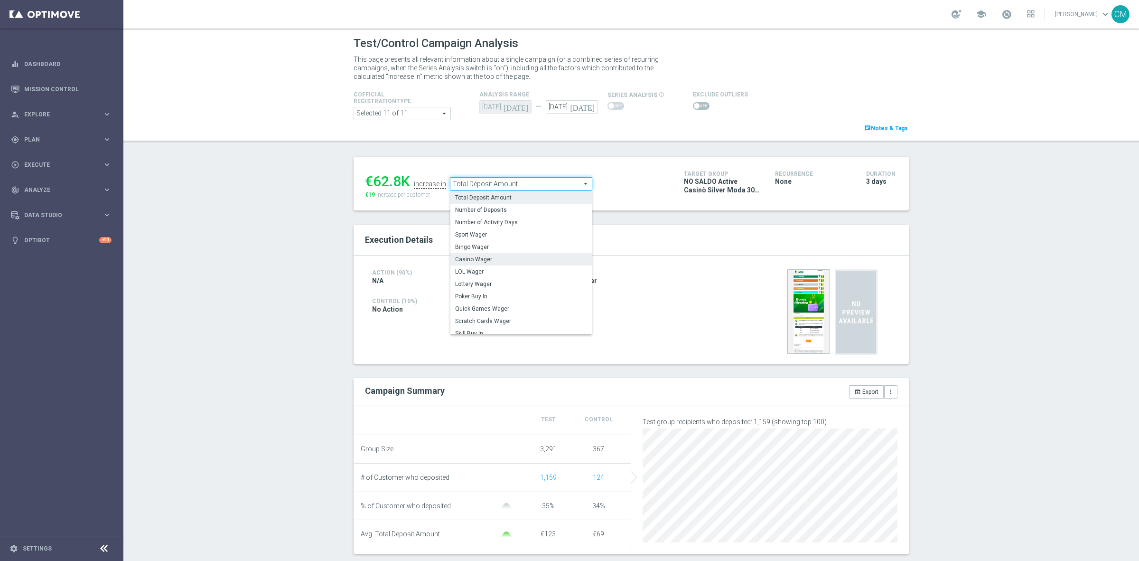
click at [517, 253] on label "Casino Wager" at bounding box center [520, 259] width 141 height 12
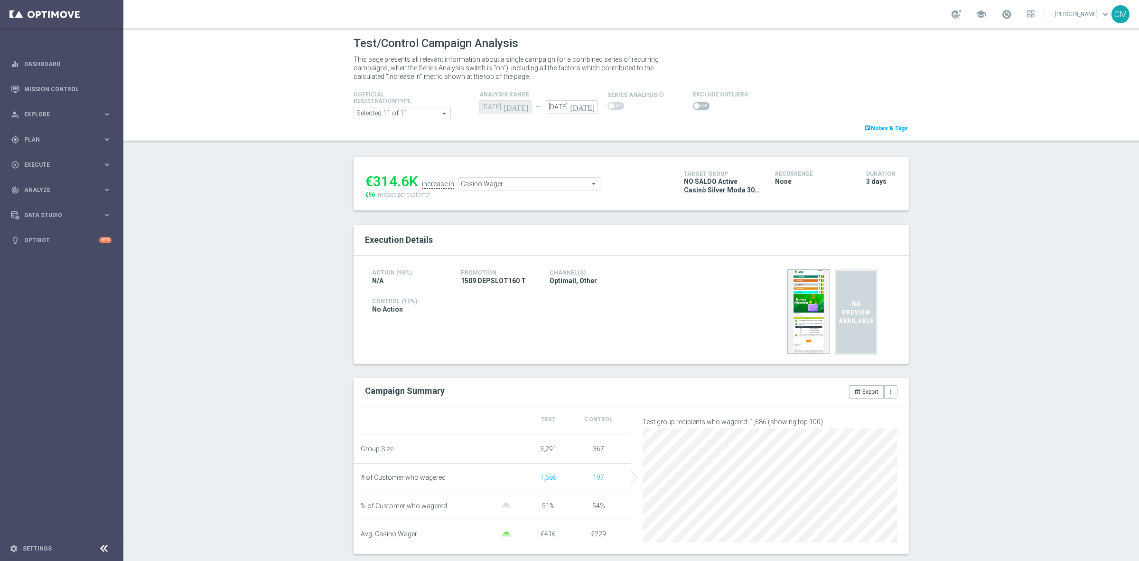
click at [520, 186] on span "Casino Wager" at bounding box center [529, 184] width 141 height 12
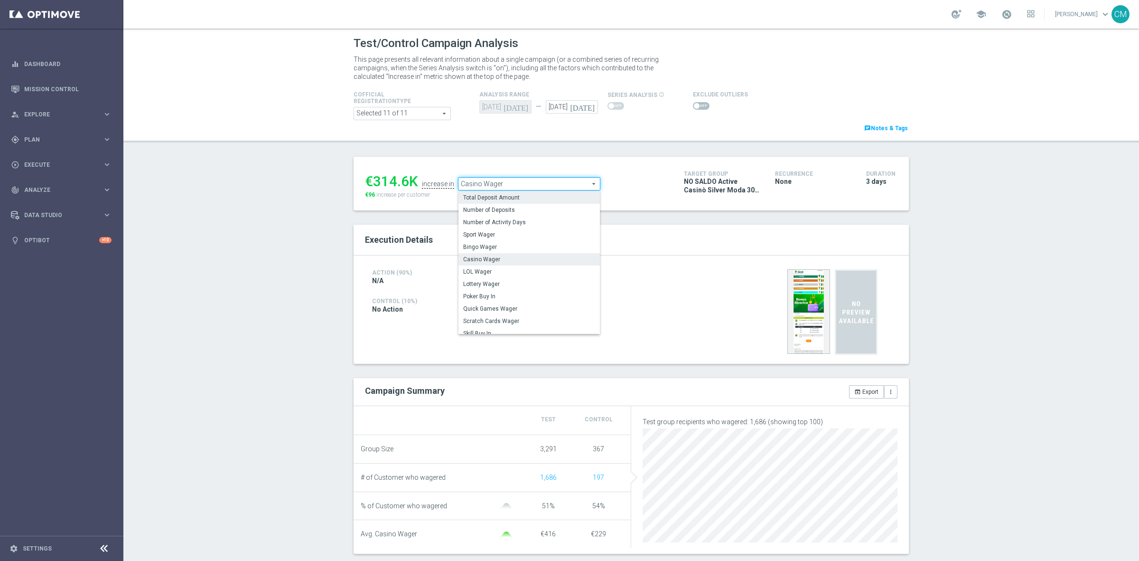
click at [516, 201] on span "Total Deposit Amount" at bounding box center [529, 198] width 132 height 8
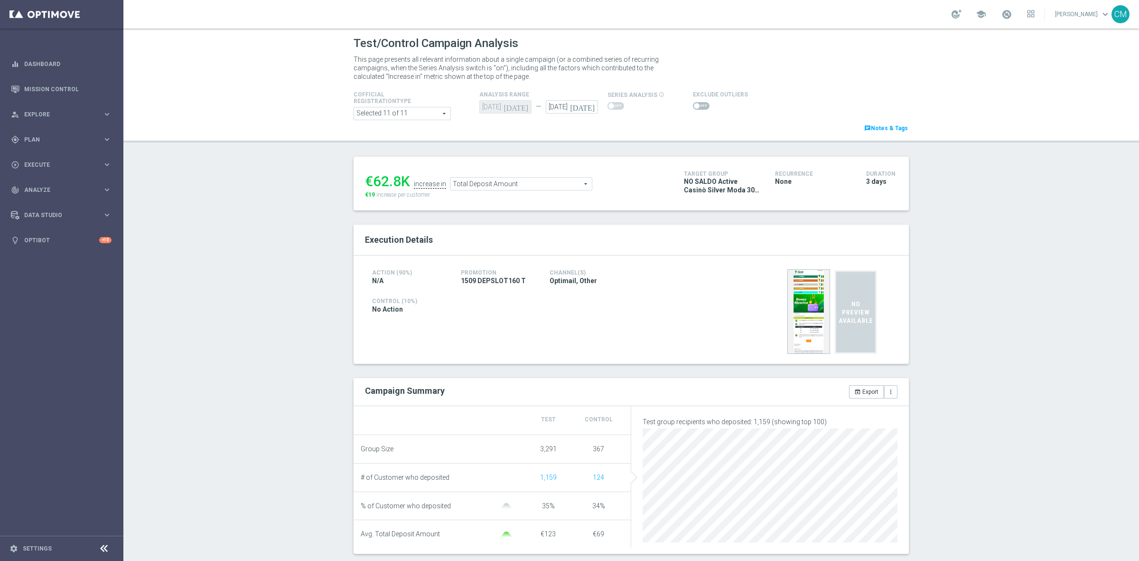
click at [501, 187] on span "Total Deposit Amount" at bounding box center [520, 184] width 141 height 12
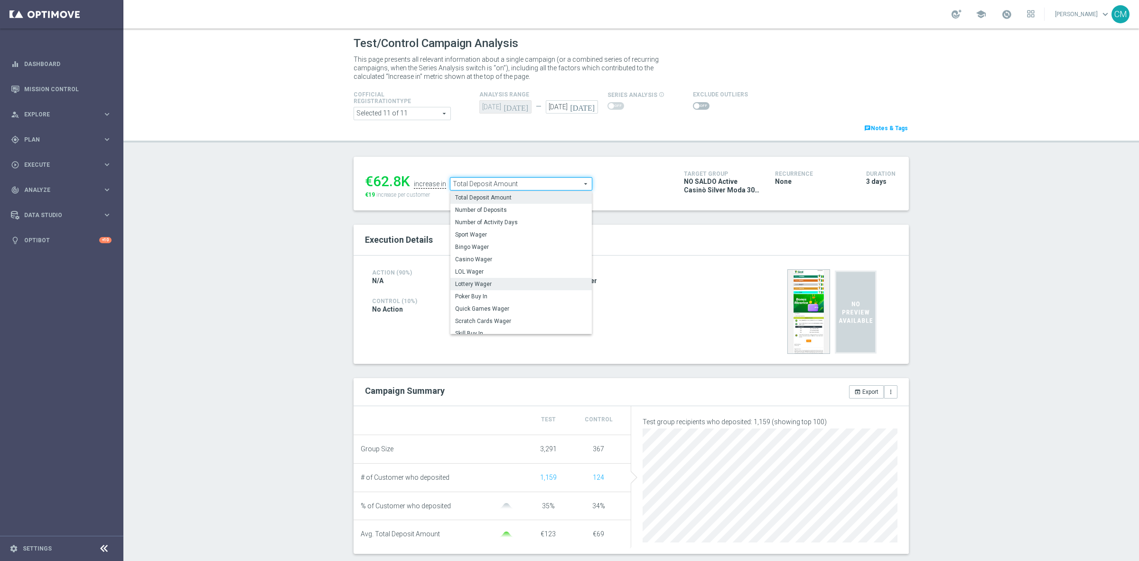
scroll to position [136, 0]
click at [518, 271] on label "Total Gross Gaming Revenue Minus Bonus Wagared" at bounding box center [520, 266] width 141 height 12
type input "Total Gross Gaming Revenue Minus Bonus Wagared"
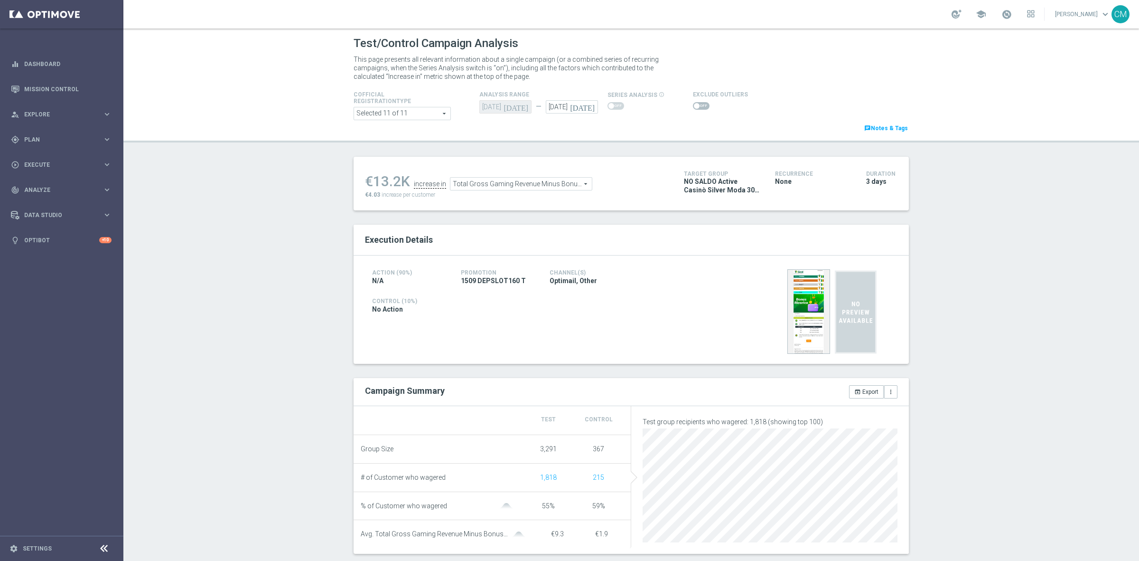
click at [694, 103] on span at bounding box center [701, 106] width 17 height 8
click at [694, 103] on input "checkbox" at bounding box center [701, 106] width 17 height 8
click at [694, 108] on span at bounding box center [701, 106] width 17 height 8
click at [694, 108] on input "checkbox" at bounding box center [701, 106] width 17 height 8
checkbox input "false"
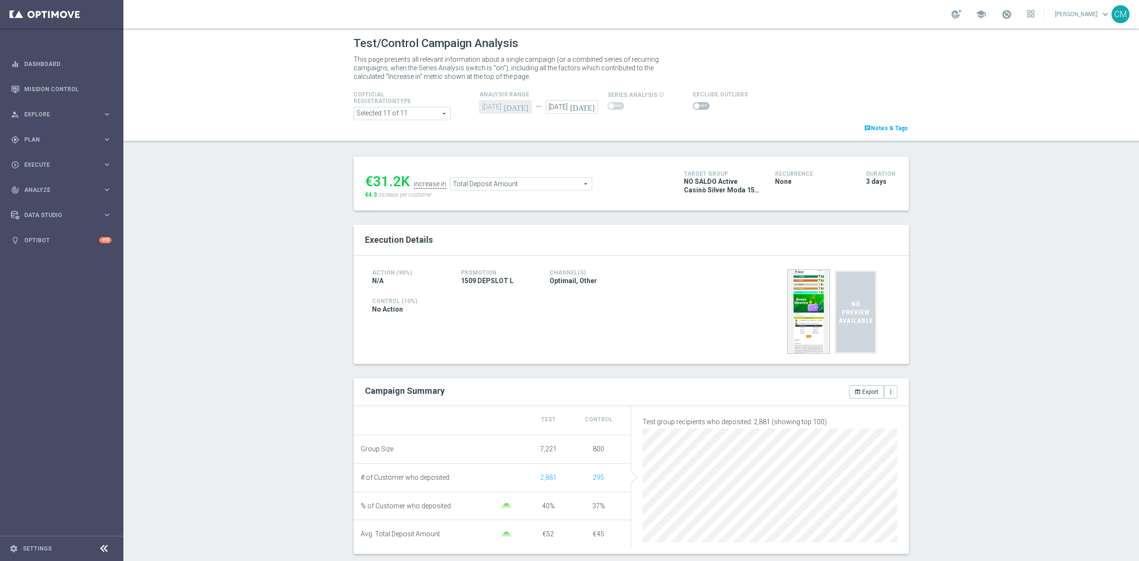
click at [484, 178] on span "Total Deposit Amount" at bounding box center [520, 184] width 141 height 12
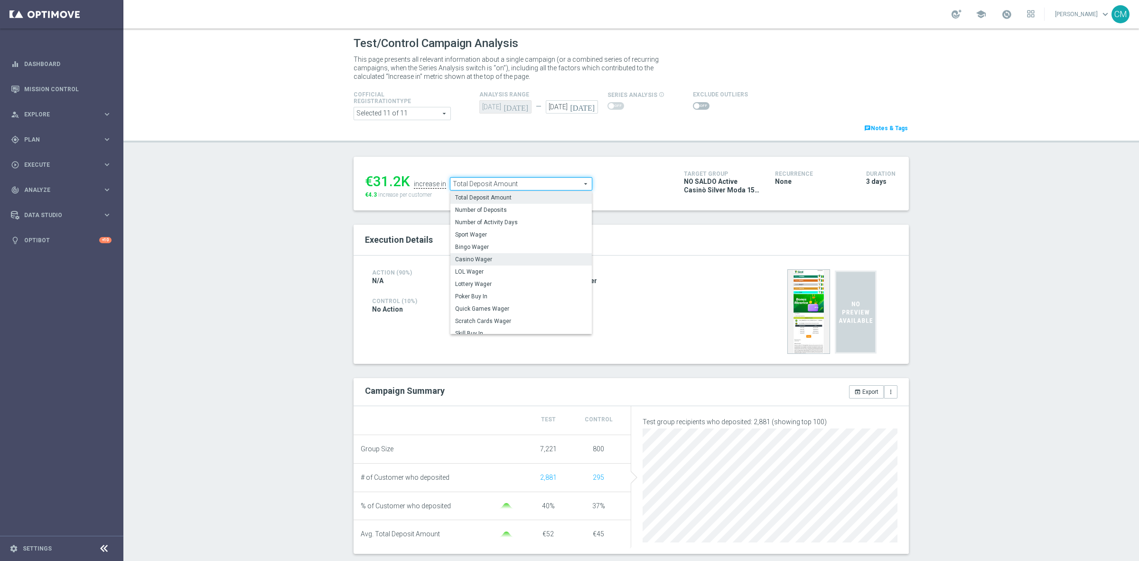
click at [491, 257] on span "Casino Wager" at bounding box center [521, 259] width 132 height 8
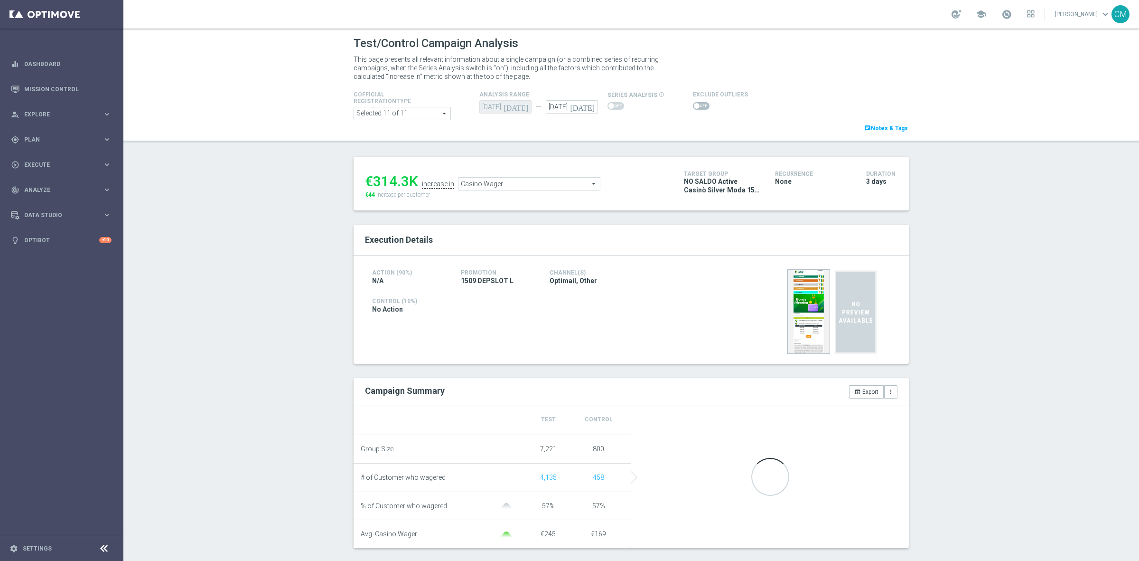
click at [529, 176] on ul "€314.3K increase in Casino Wager Casino Wager arrow_drop_down search" at bounding box center [517, 179] width 309 height 22
click at [522, 187] on span "Casino Wager" at bounding box center [529, 184] width 141 height 12
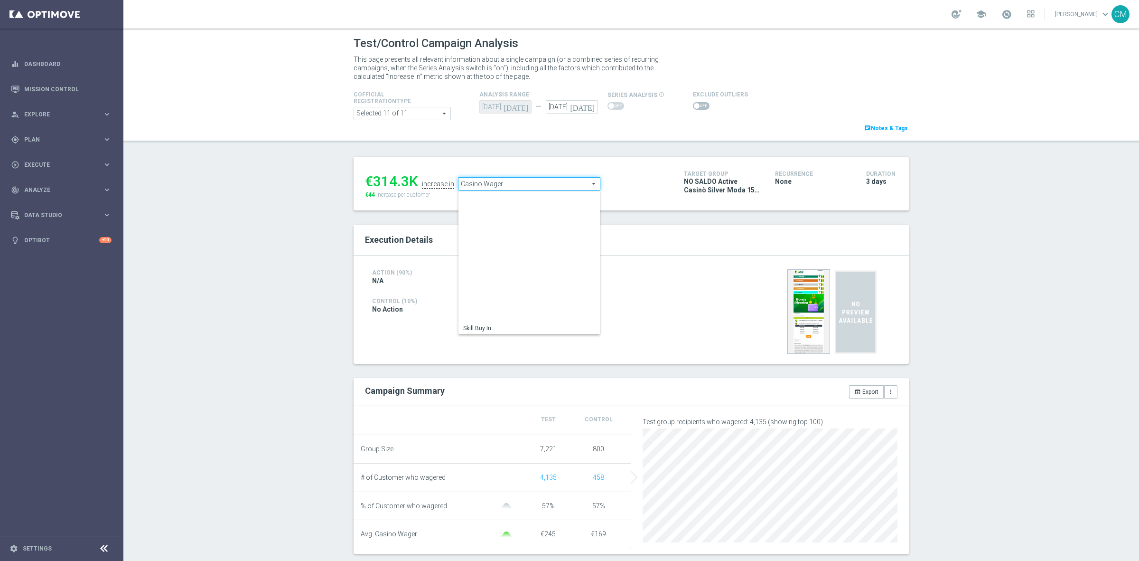
scroll to position [136, 0]
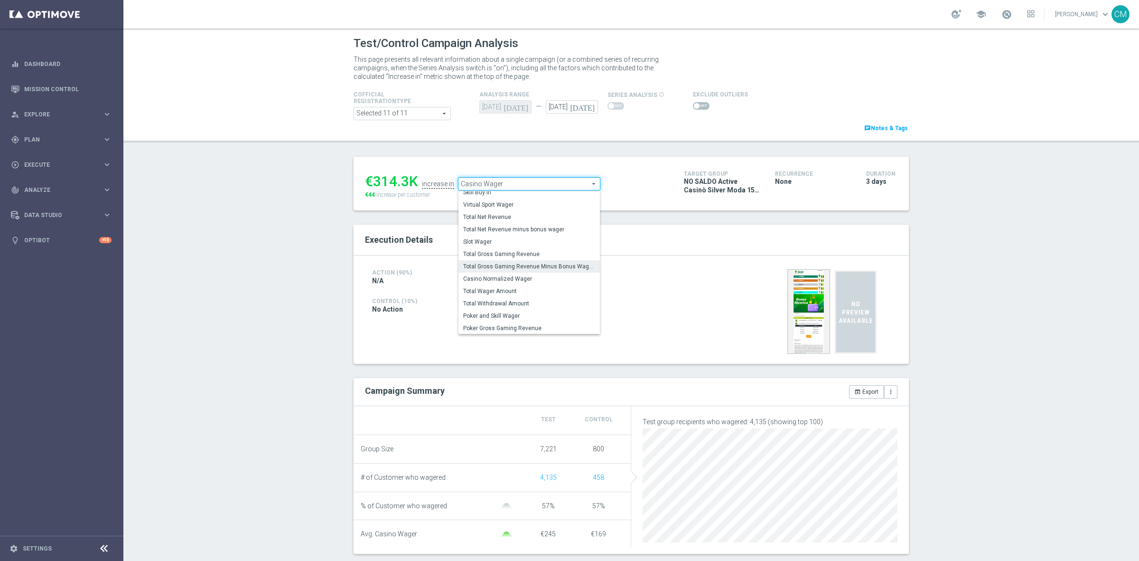
click at [527, 263] on span "Total Gross Gaming Revenue Minus Bonus Wagared" at bounding box center [529, 266] width 132 height 8
type input "Total Gross Gaming Revenue Minus Bonus Wagared"
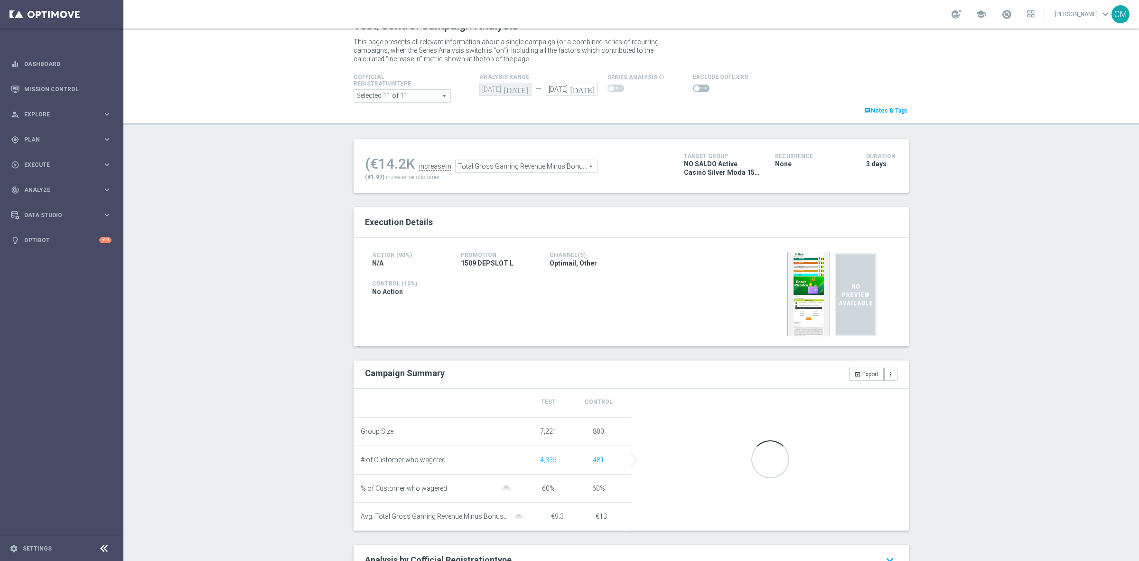
scroll to position [18, 0]
click at [696, 86] on span at bounding box center [701, 88] width 17 height 8
click at [696, 86] on input "checkbox" at bounding box center [701, 88] width 17 height 8
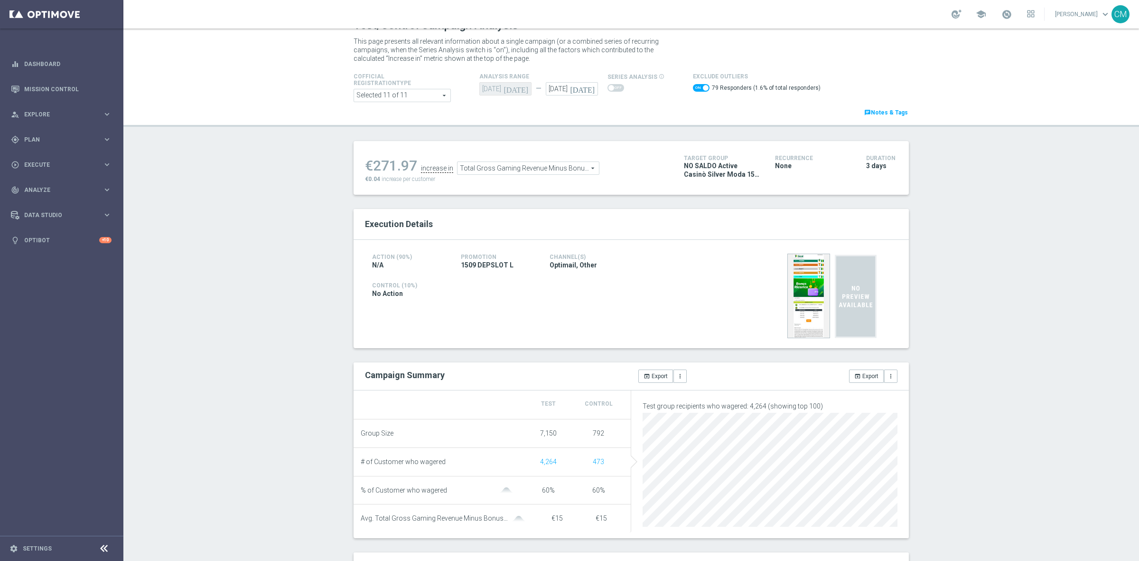
click at [703, 88] on span at bounding box center [706, 88] width 6 height 6
click at [696, 88] on input "checkbox" at bounding box center [701, 88] width 17 height 8
checkbox input "false"
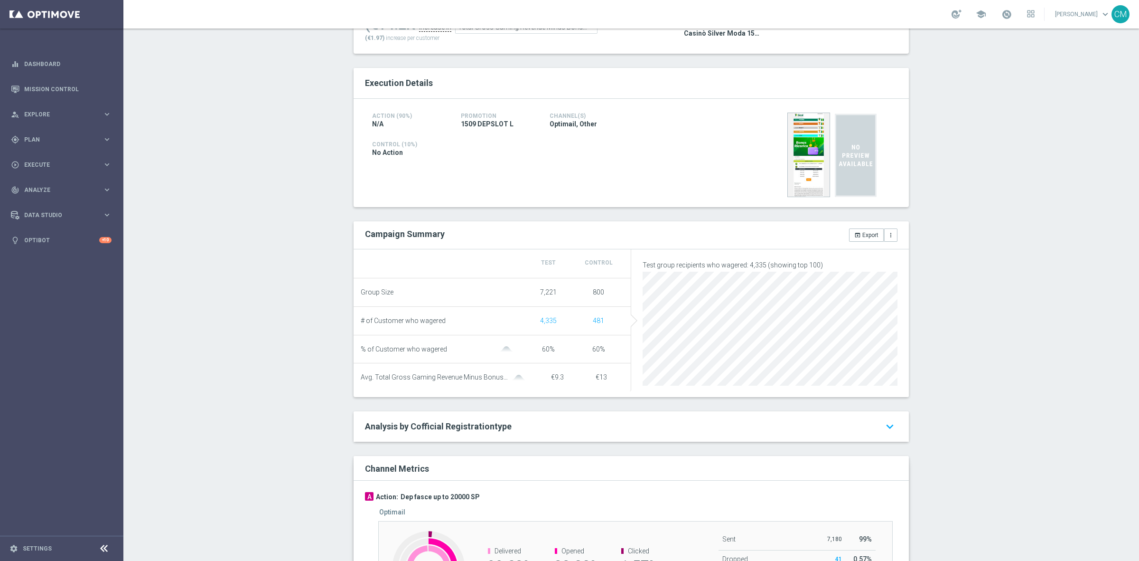
scroll to position [96, 0]
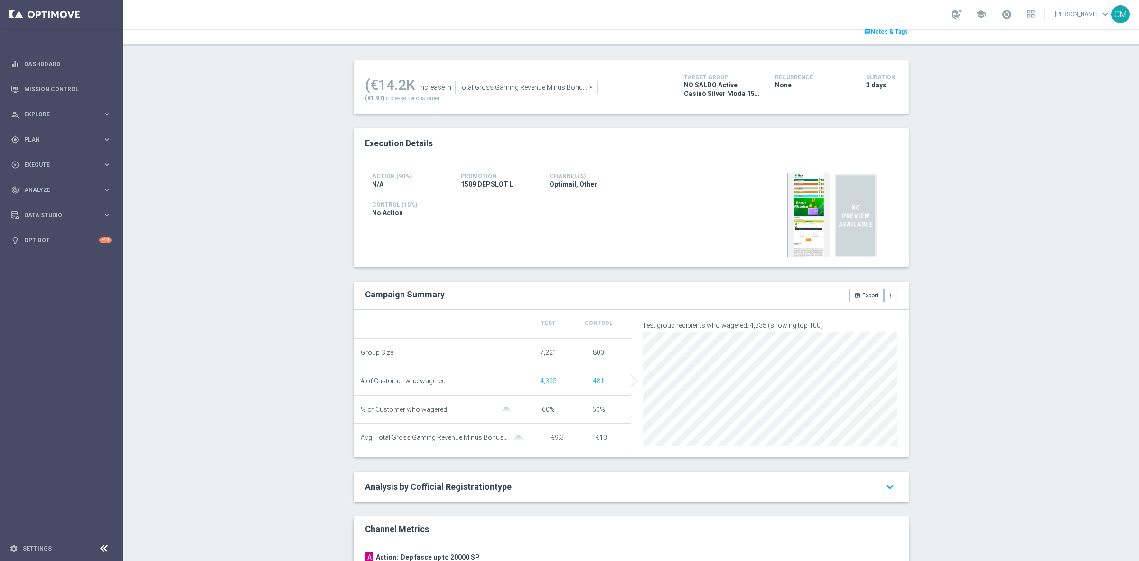
click at [501, 84] on span "Total Gross Gaming Revenue Minus Bonus Wagared" at bounding box center [526, 87] width 141 height 12
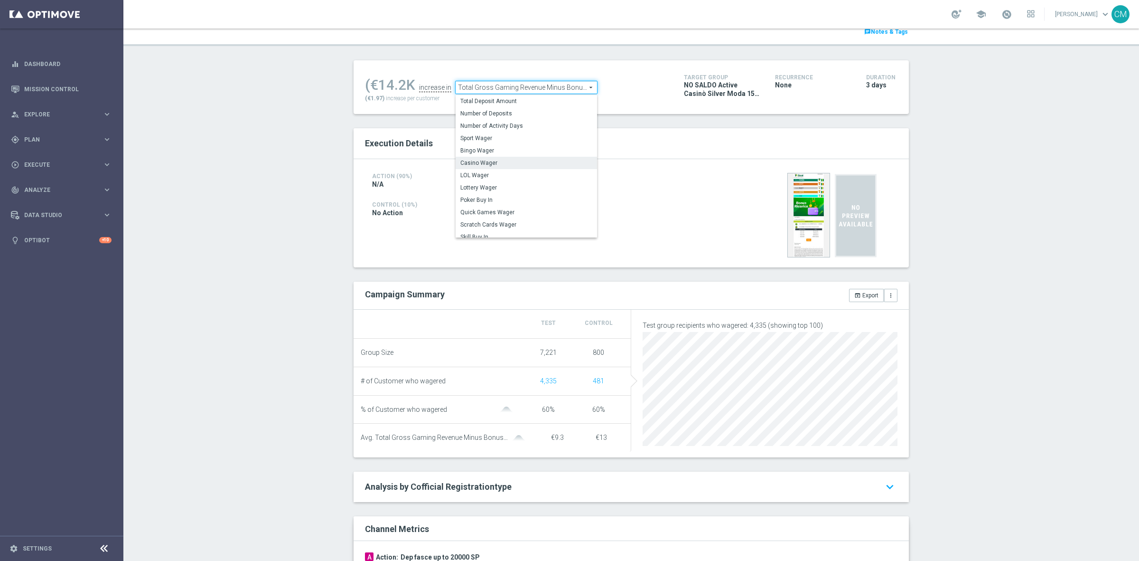
click at [508, 163] on span "Casino Wager" at bounding box center [526, 163] width 132 height 8
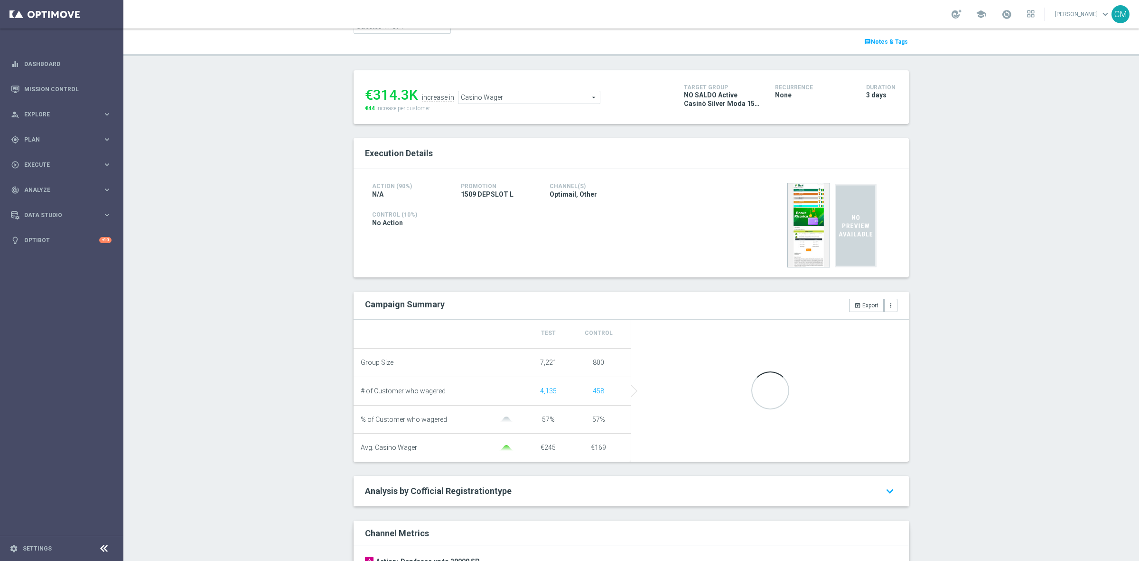
scroll to position [86, 0]
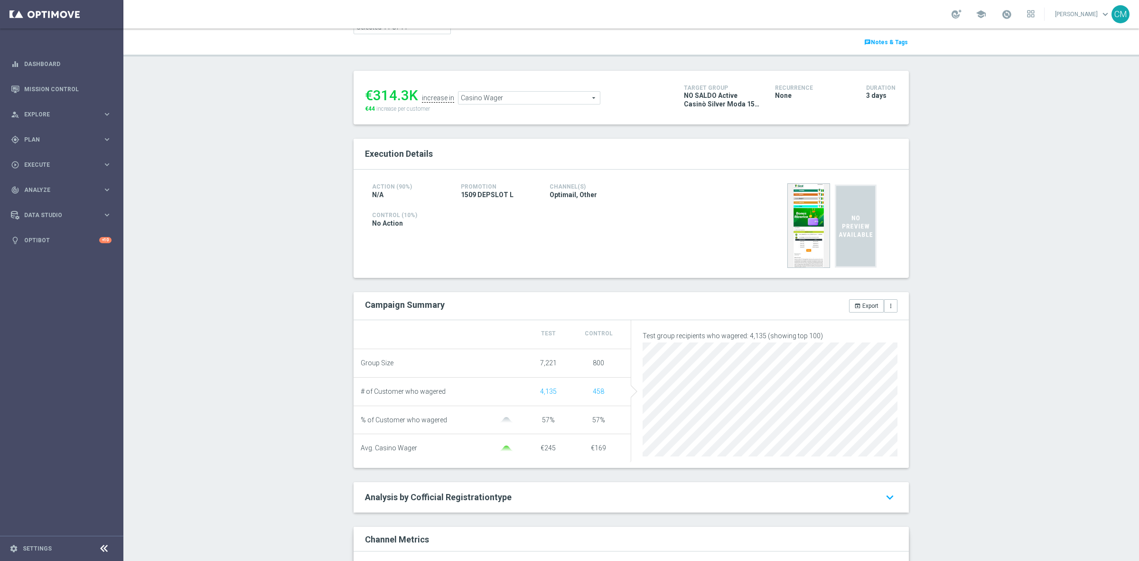
click at [514, 102] on span "Casino Wager" at bounding box center [529, 98] width 141 height 12
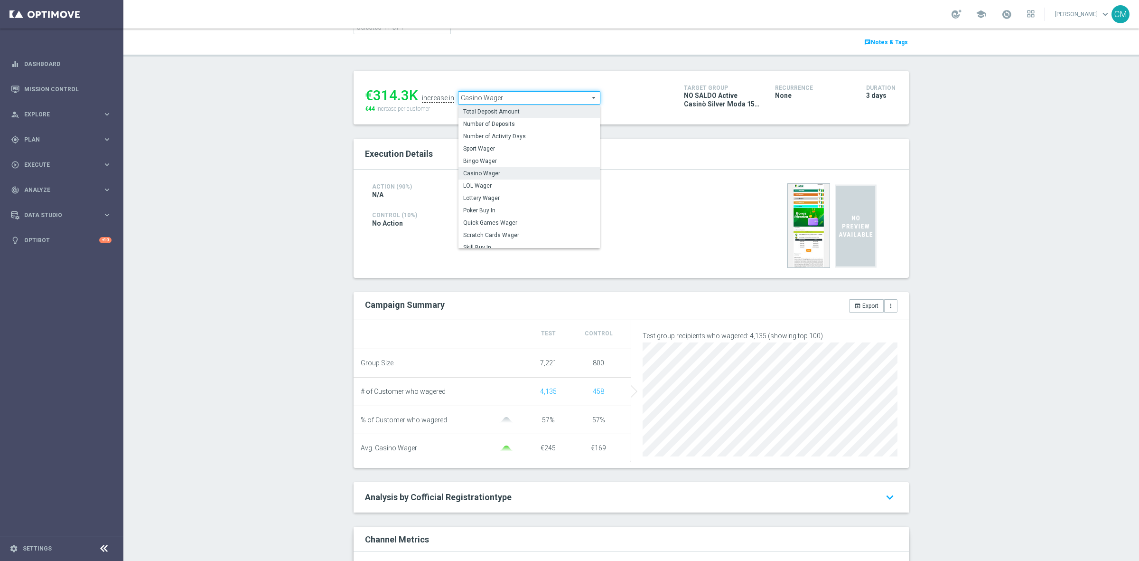
click at [502, 112] on span "Total Deposit Amount" at bounding box center [529, 112] width 132 height 8
type input "Total Deposit Amount"
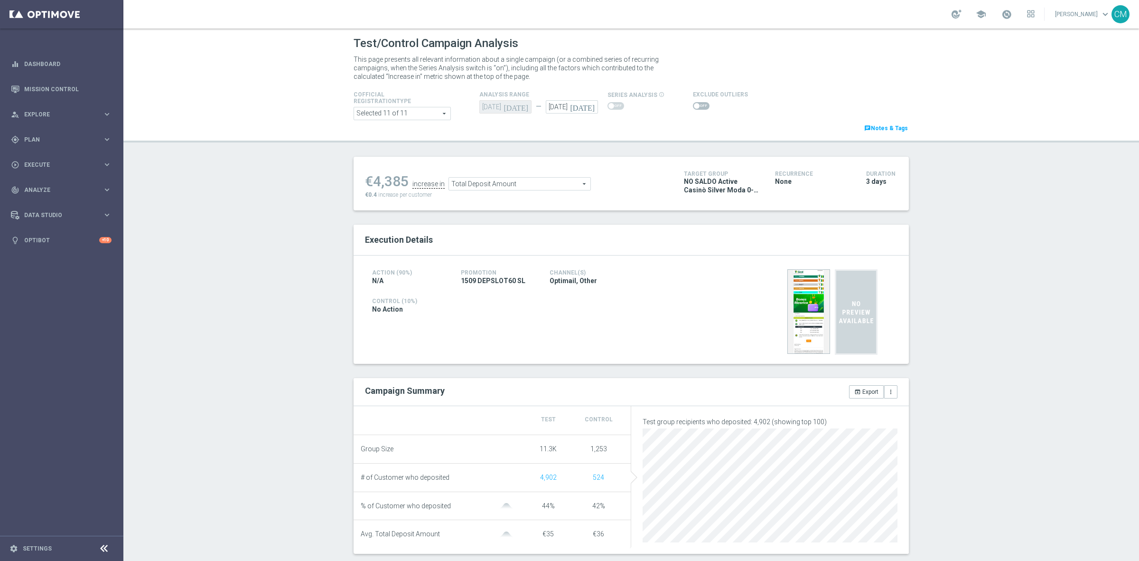
click at [693, 108] on span at bounding box center [701, 106] width 17 height 8
click at [693, 108] on input "checkbox" at bounding box center [701, 106] width 17 height 8
click at [693, 103] on span at bounding box center [701, 106] width 17 height 8
click at [693, 103] on input "checkbox" at bounding box center [701, 106] width 17 height 8
click at [530, 183] on span "Total Deposit Amount" at bounding box center [519, 184] width 141 height 12
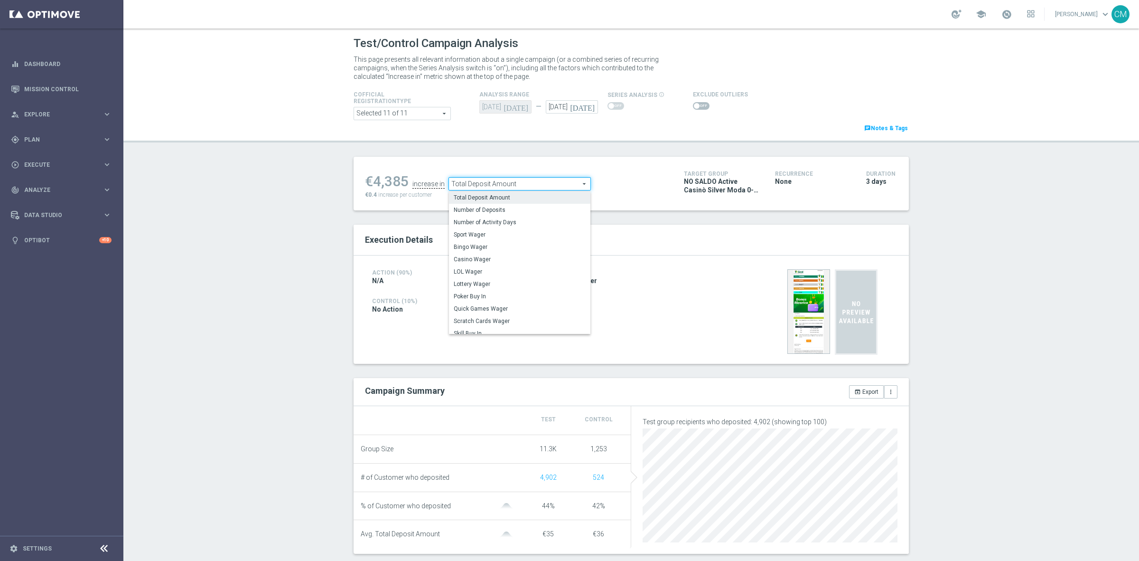
click at [694, 105] on span at bounding box center [697, 106] width 6 height 6
click at [693, 105] on input "checkbox" at bounding box center [701, 106] width 17 height 8
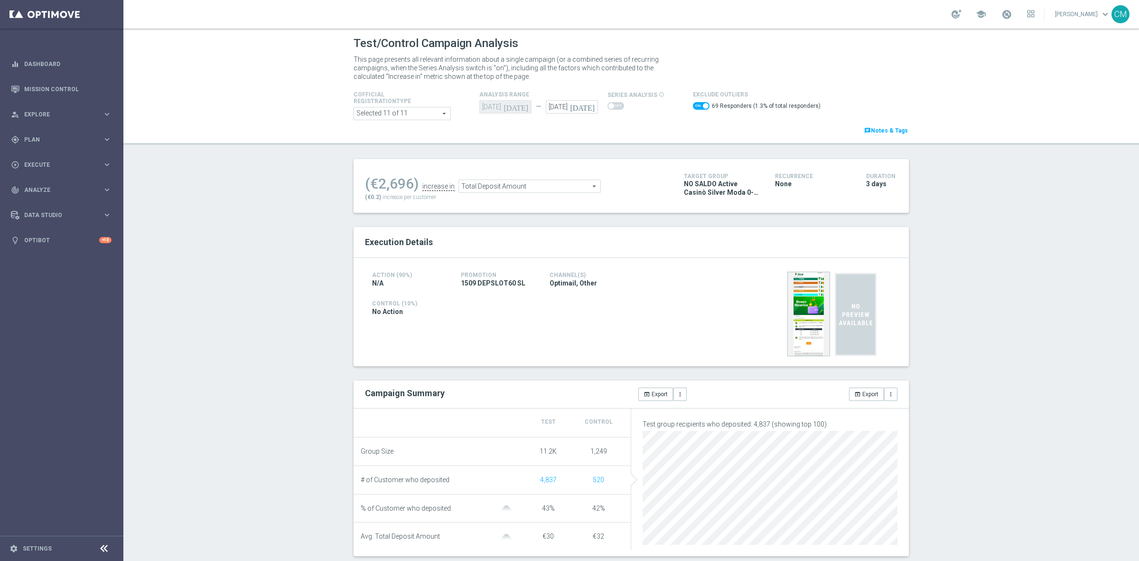
click at [693, 105] on span at bounding box center [701, 106] width 17 height 8
click at [693, 105] on input "checkbox" at bounding box center [701, 106] width 17 height 8
checkbox input "false"
click at [535, 188] on span "Total Deposit Amount" at bounding box center [519, 184] width 141 height 12
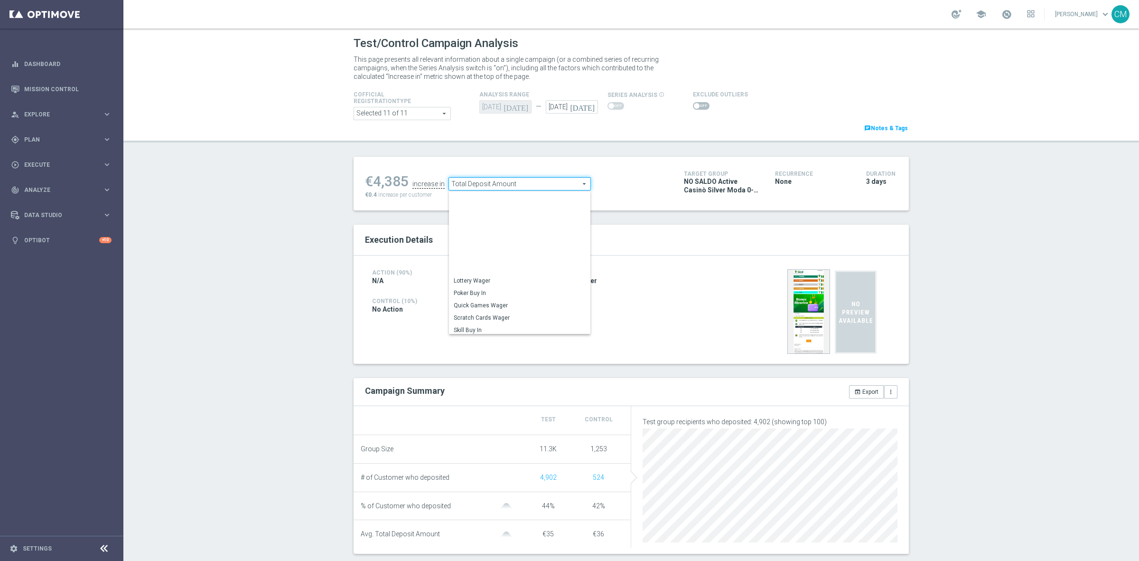
scroll to position [136, 0]
click at [523, 264] on span "Total Gross Gaming Revenue Minus Bonus Wagared" at bounding box center [520, 266] width 132 height 8
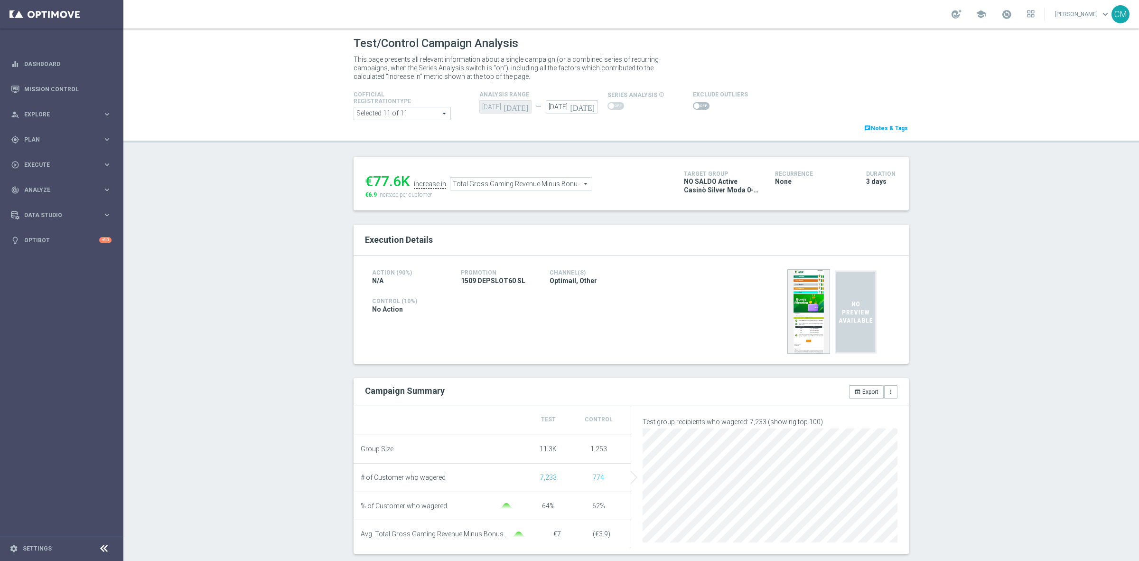
click at [539, 183] on span "Total Gross Gaming Revenue Minus Bonus Wagared" at bounding box center [520, 184] width 141 height 12
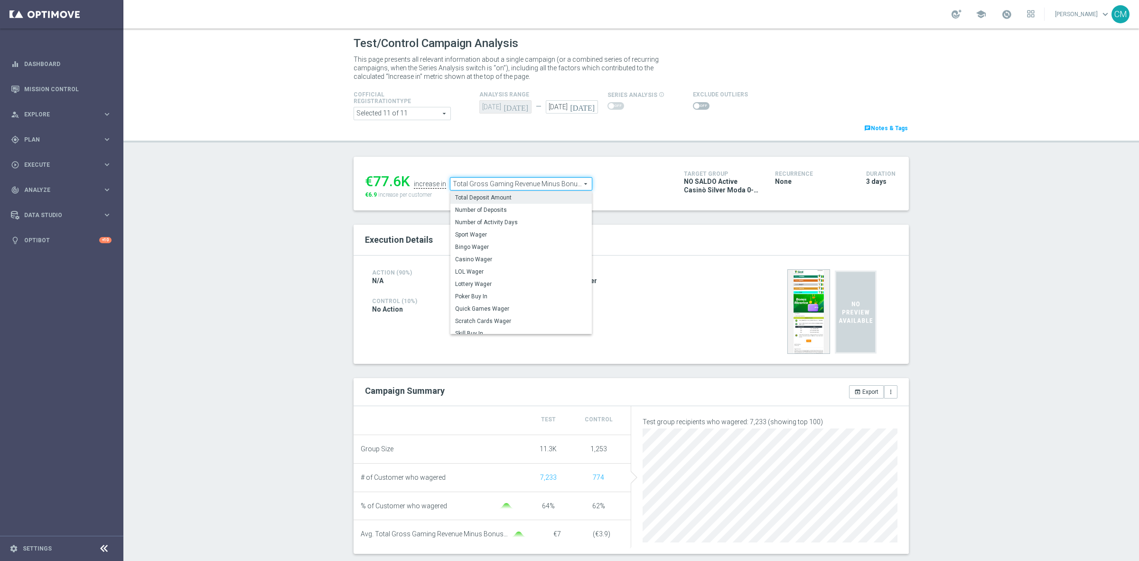
click at [516, 201] on span "Total Deposit Amount" at bounding box center [521, 198] width 132 height 8
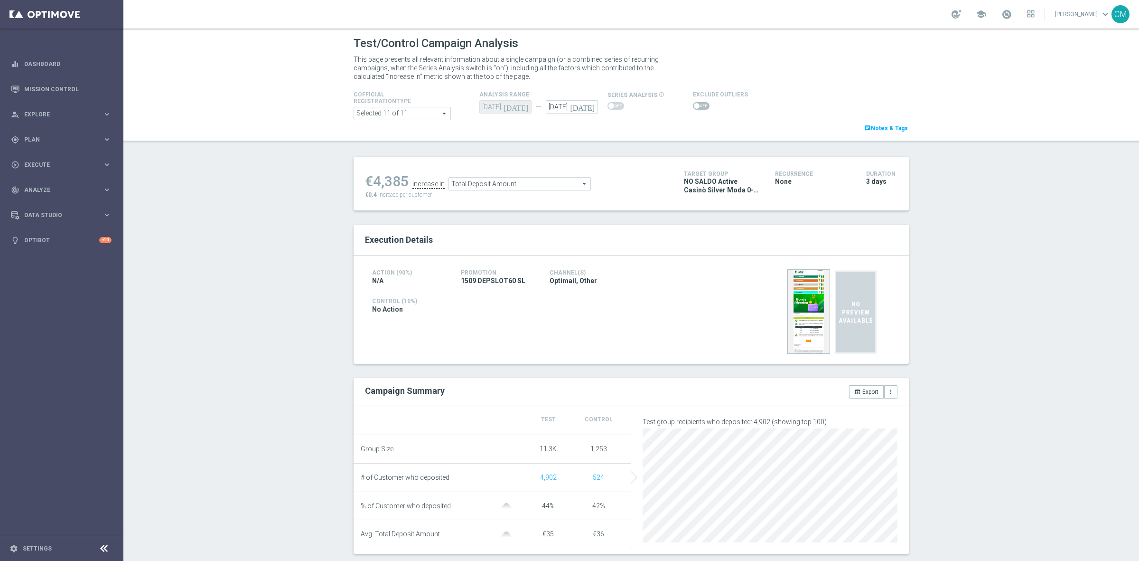
click at [533, 178] on span "Total Deposit Amount" at bounding box center [519, 184] width 141 height 12
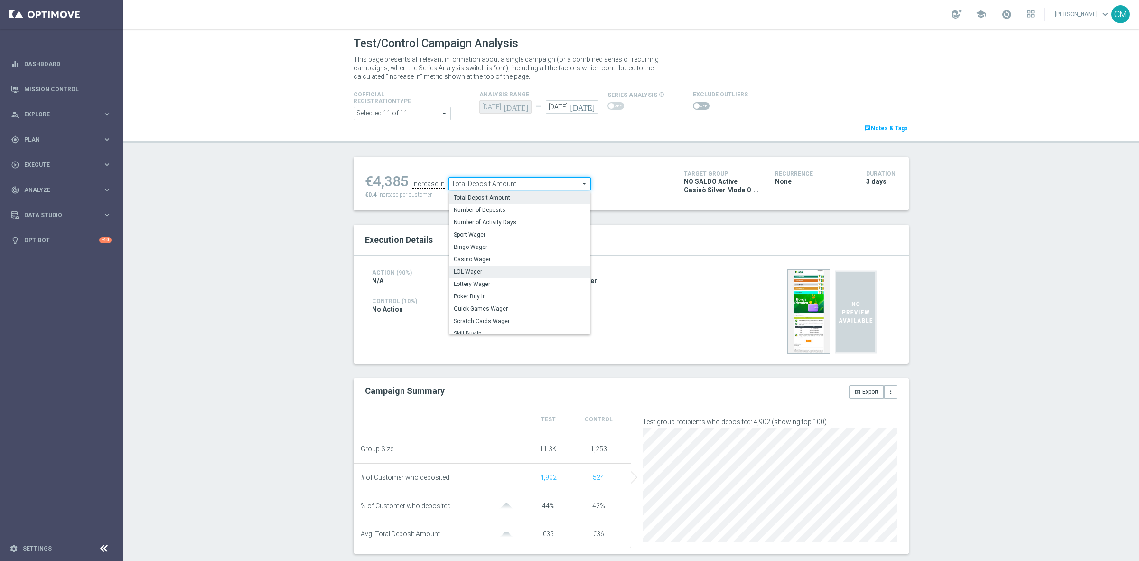
click at [505, 265] on label "LOL Wager" at bounding box center [519, 271] width 141 height 12
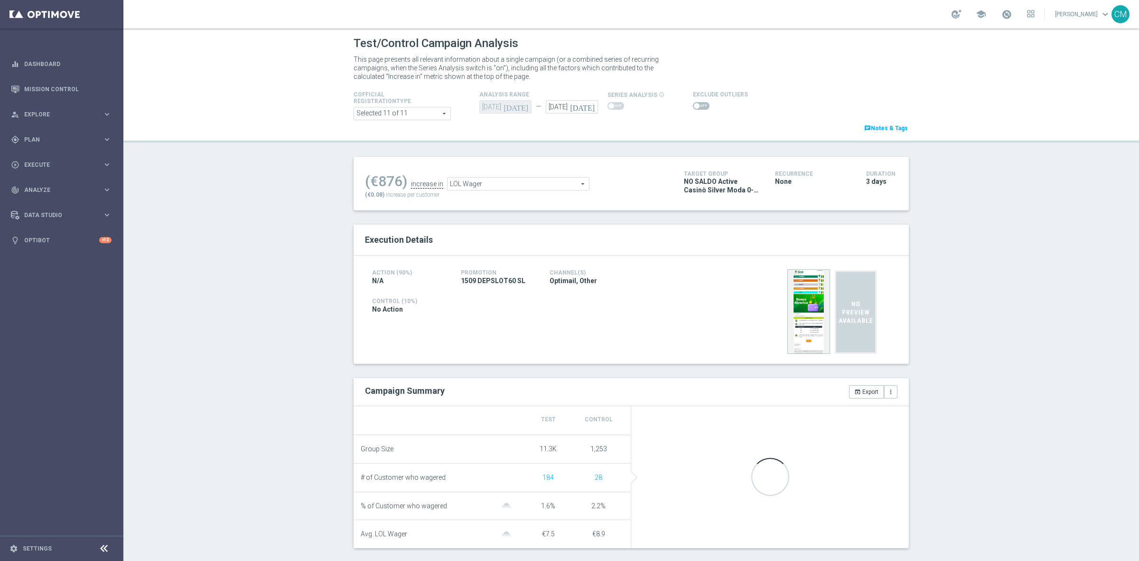
click at [505, 181] on span "LOL Wager" at bounding box center [518, 184] width 141 height 12
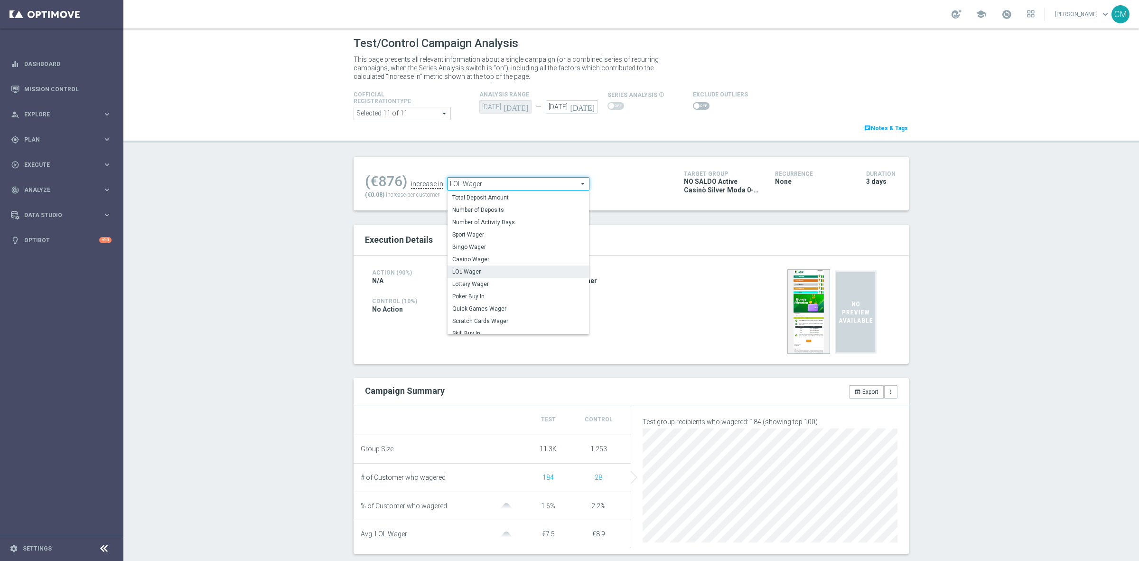
click at [503, 256] on span "Casino Wager" at bounding box center [518, 259] width 132 height 8
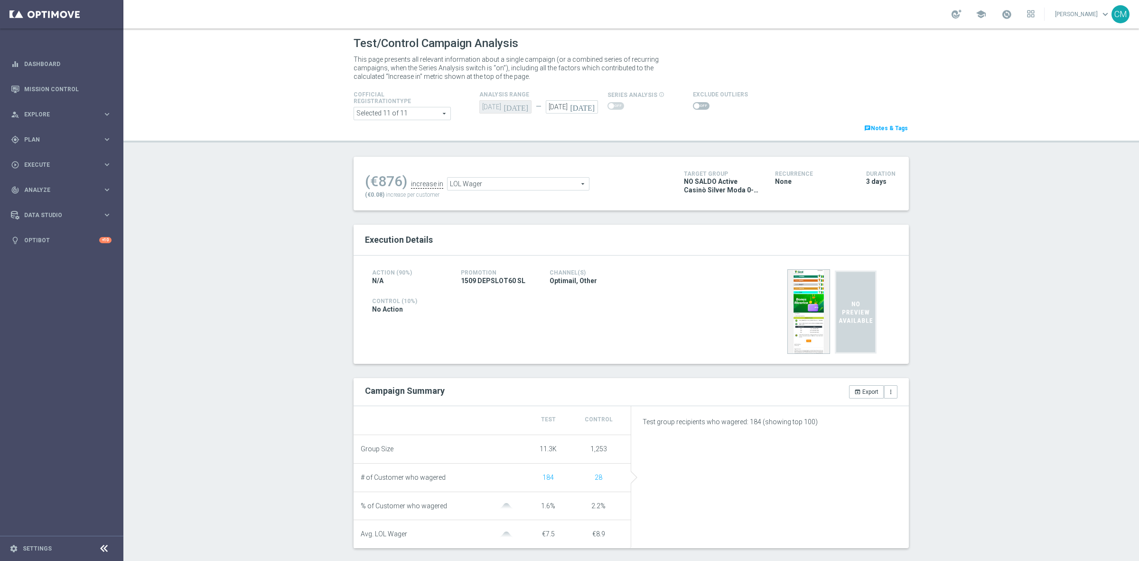
type input "Casino Wager"
click at [693, 110] on switch at bounding box center [701, 106] width 17 height 8
click at [693, 105] on span at bounding box center [701, 106] width 17 height 8
click at [693, 105] on input "checkbox" at bounding box center [701, 106] width 17 height 8
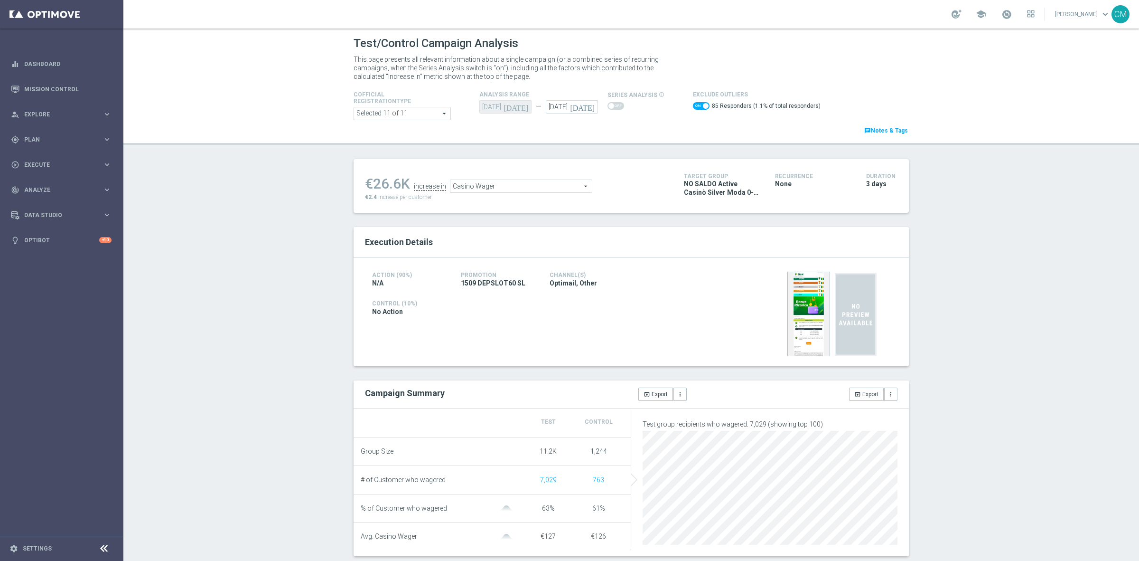
click at [693, 107] on span at bounding box center [701, 106] width 17 height 8
click at [693, 107] on input "checkbox" at bounding box center [701, 106] width 17 height 8
checkbox input "false"
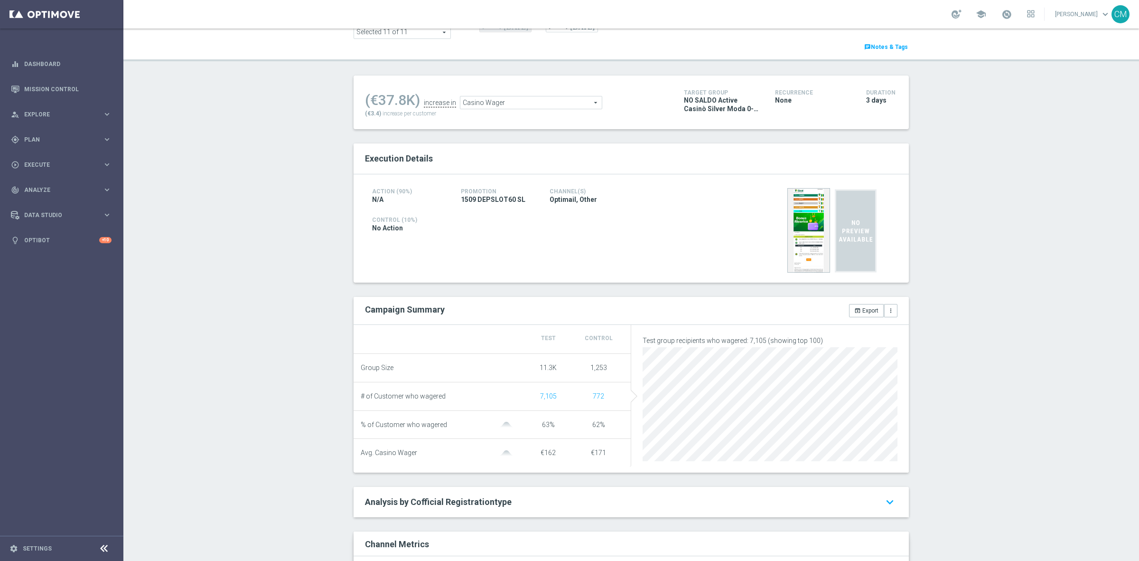
scroll to position [54, 0]
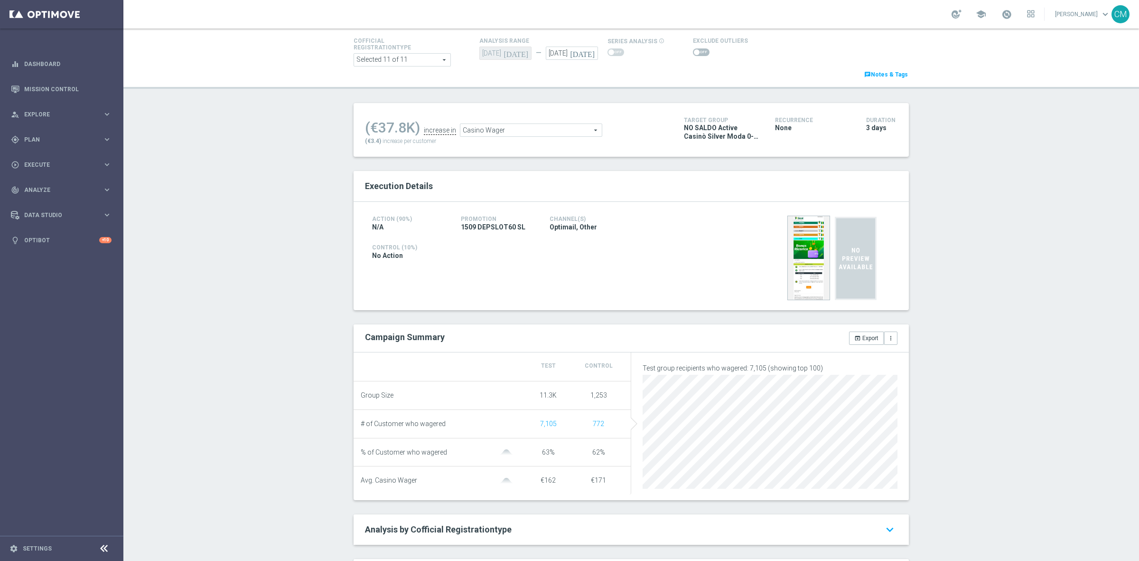
click at [524, 127] on span "Casino Wager" at bounding box center [530, 130] width 141 height 12
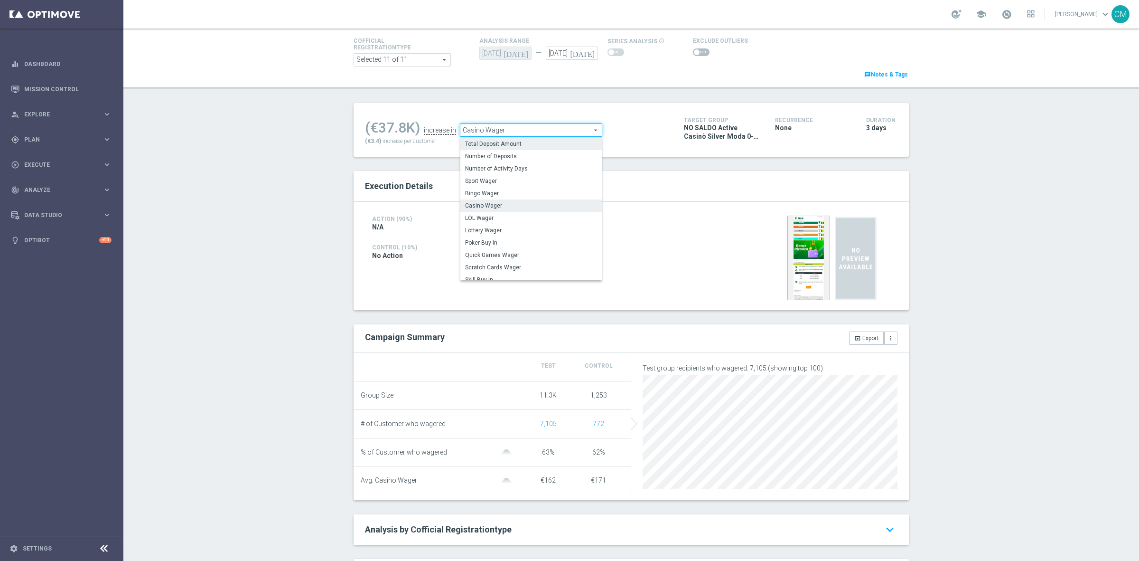
click at [523, 139] on label "Total Deposit Amount" at bounding box center [530, 144] width 141 height 12
type input "Total Deposit Amount"
